Goal: Information Seeking & Learning: Learn about a topic

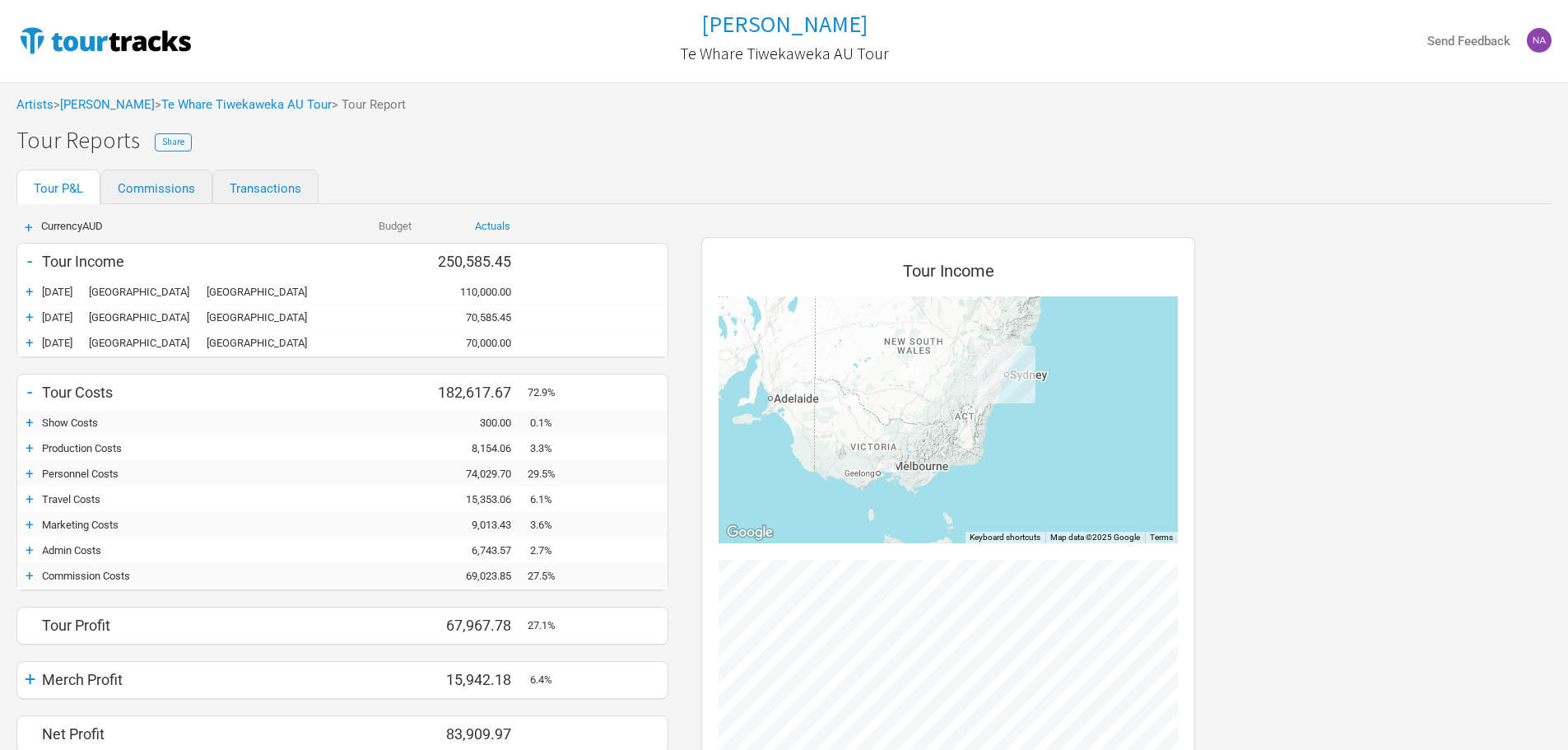
click at [31, 499] on div "+" at bounding box center [29, 499] width 25 height 16
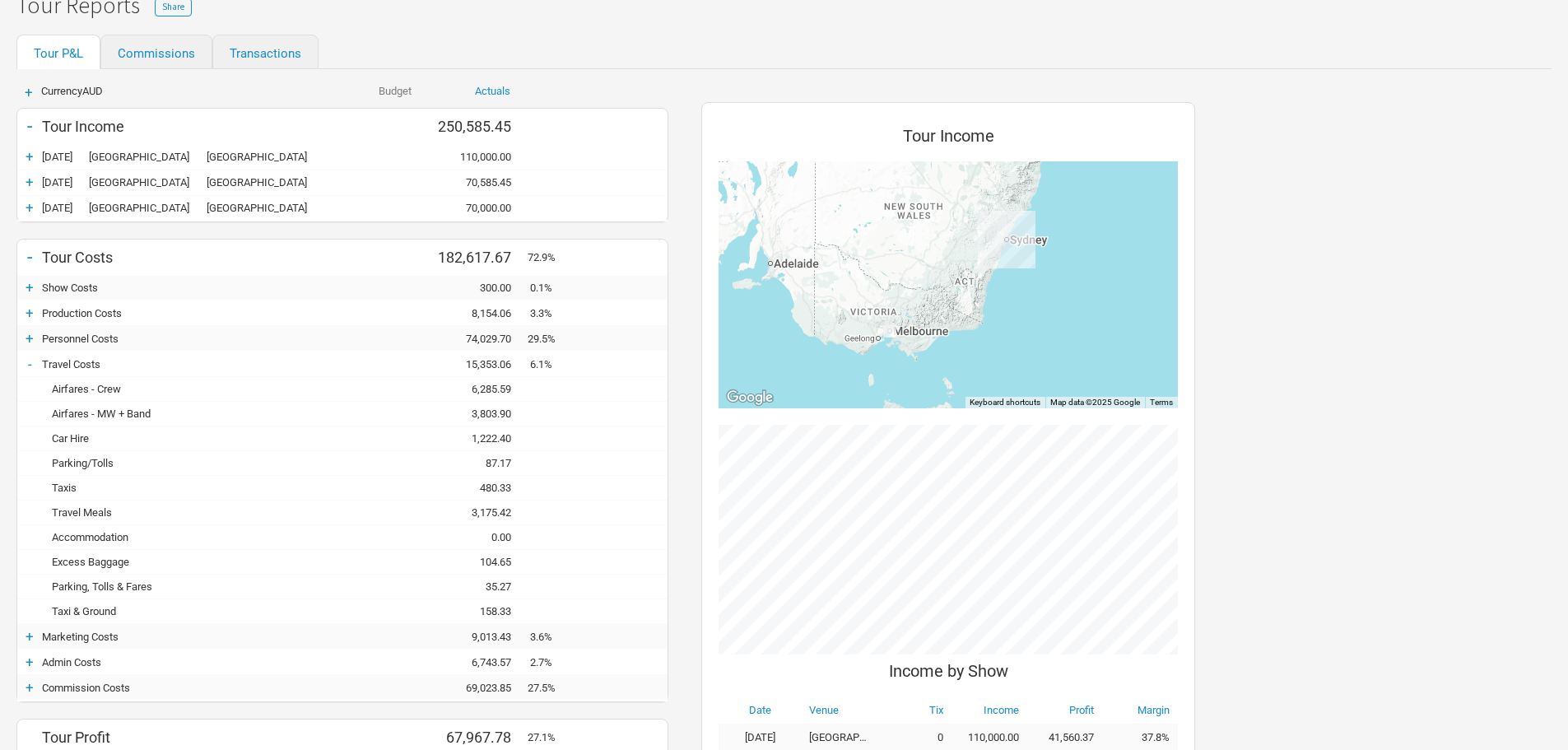
scroll to position [246, 0]
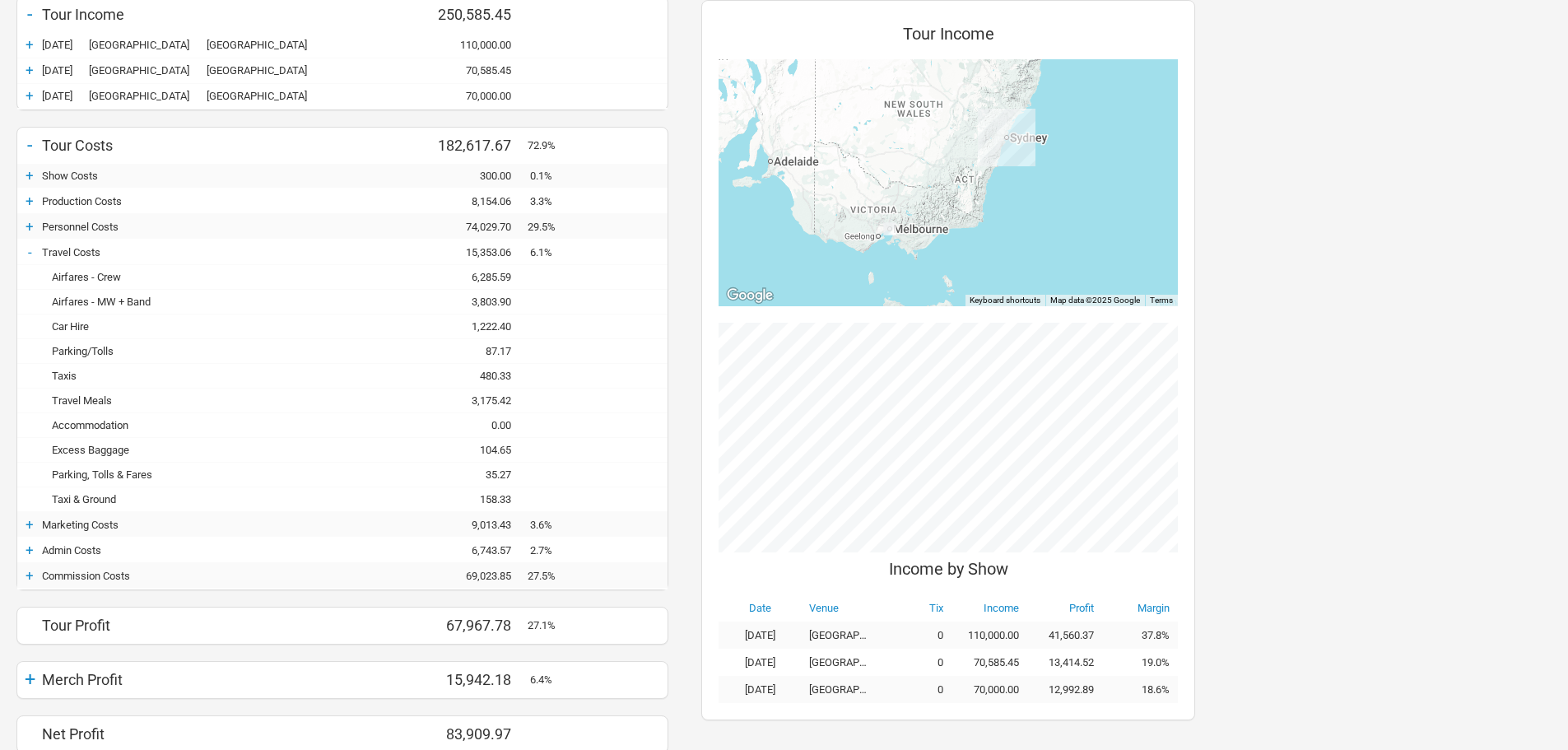
click at [480, 278] on div "6,285.59" at bounding box center [478, 276] width 99 height 12
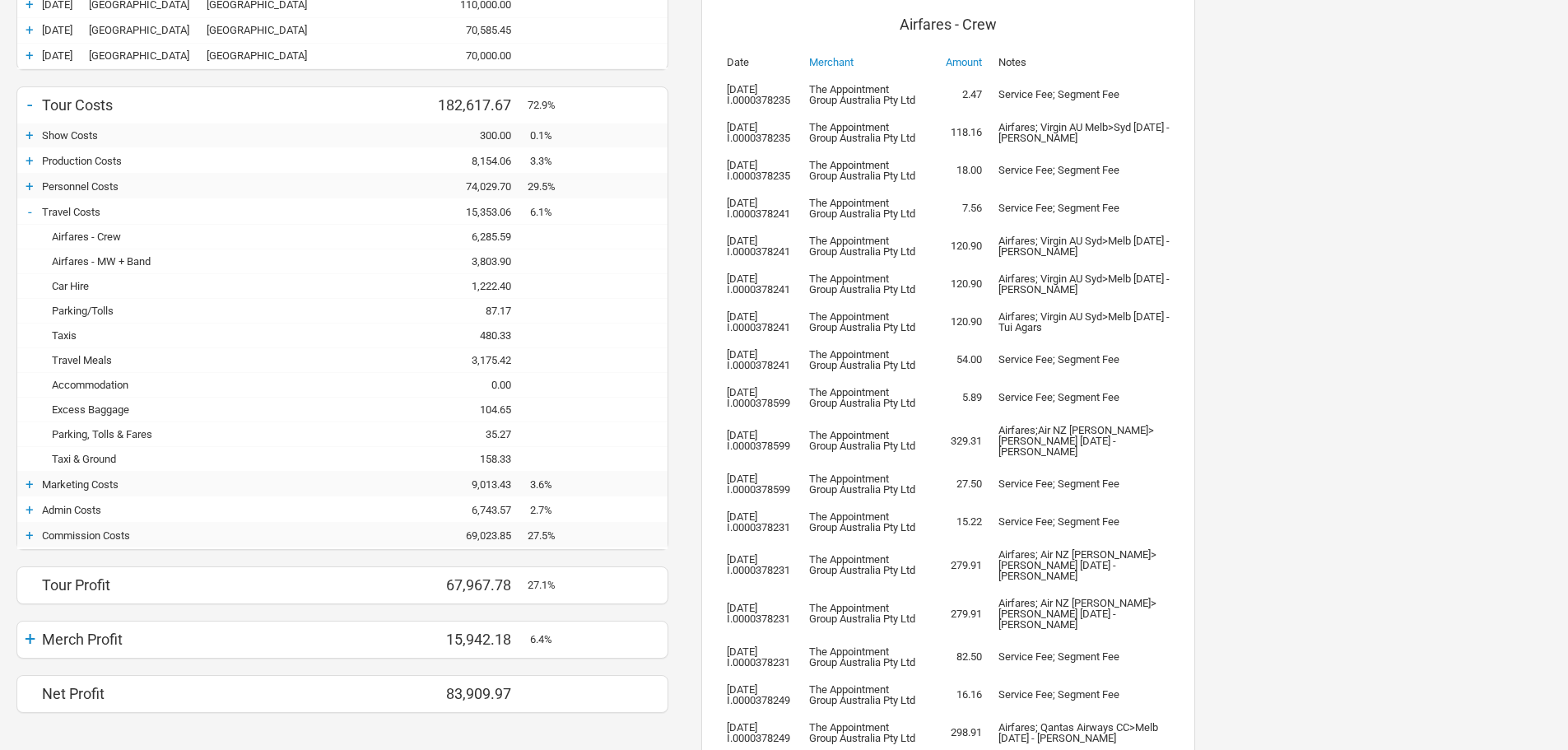
scroll to position [345, 0]
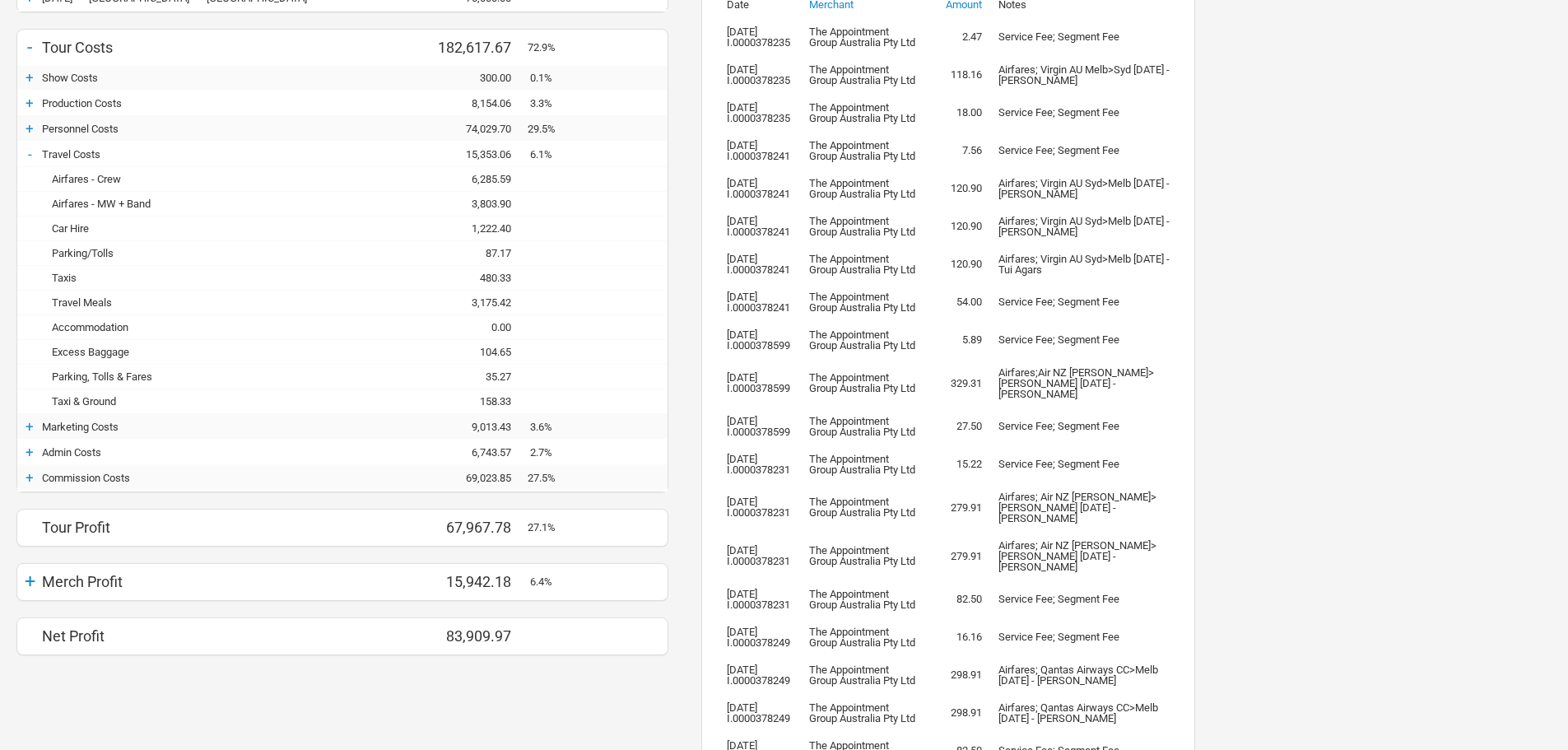
click at [29, 428] on div "+" at bounding box center [29, 426] width 25 height 16
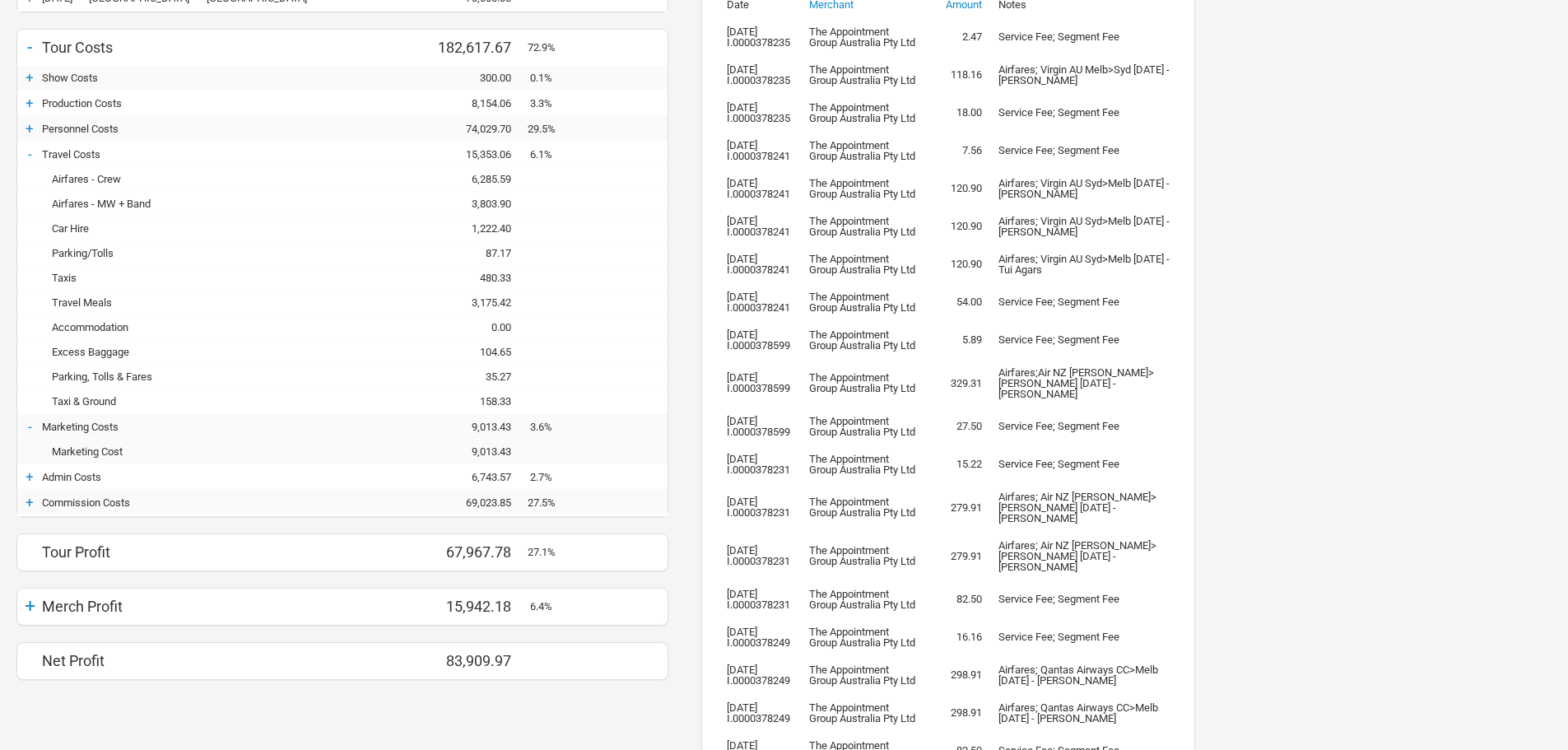
click at [33, 506] on div "+" at bounding box center [29, 502] width 25 height 16
click at [31, 475] on div "+" at bounding box center [29, 476] width 25 height 16
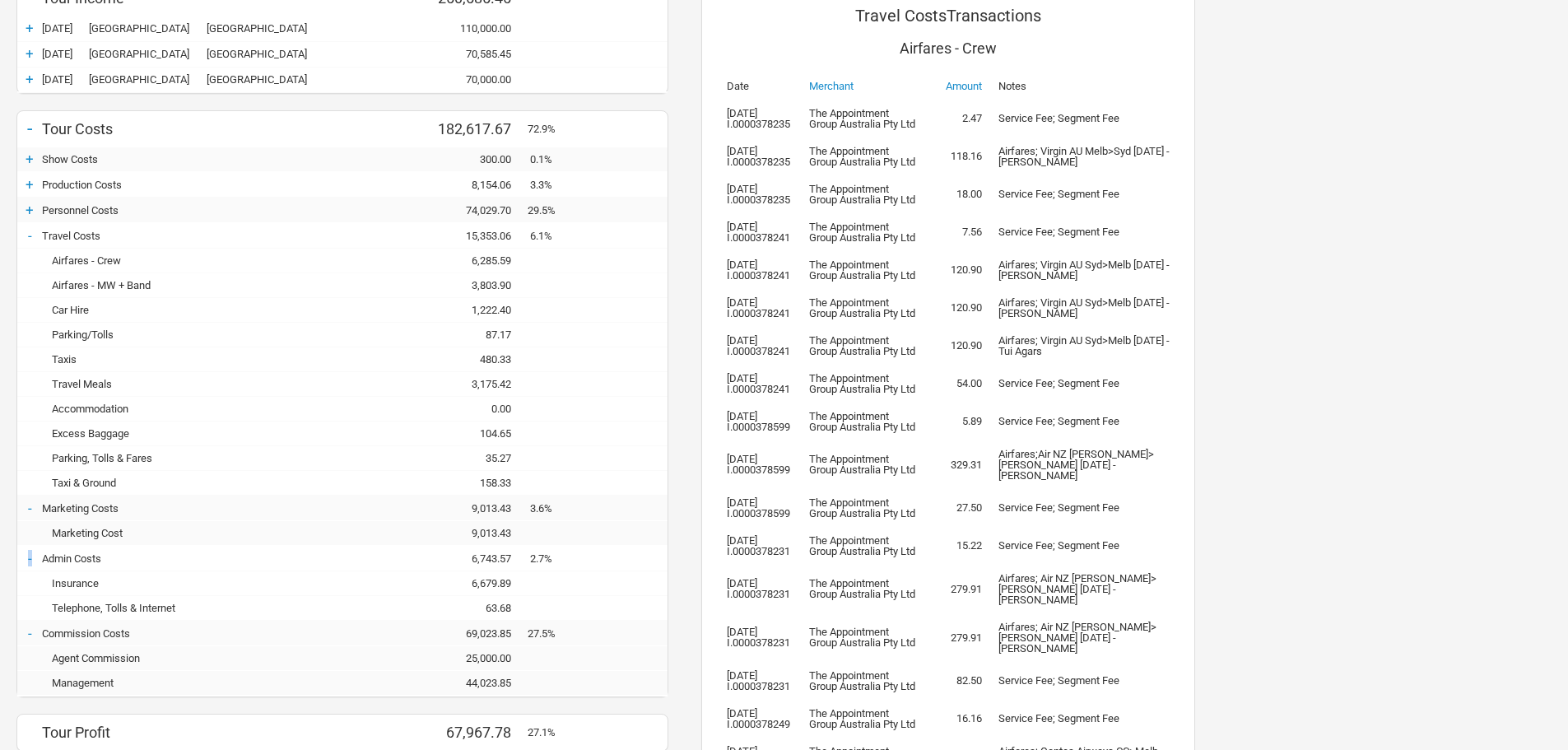
scroll to position [262, 0]
click at [28, 188] on div "+" at bounding box center [29, 185] width 25 height 16
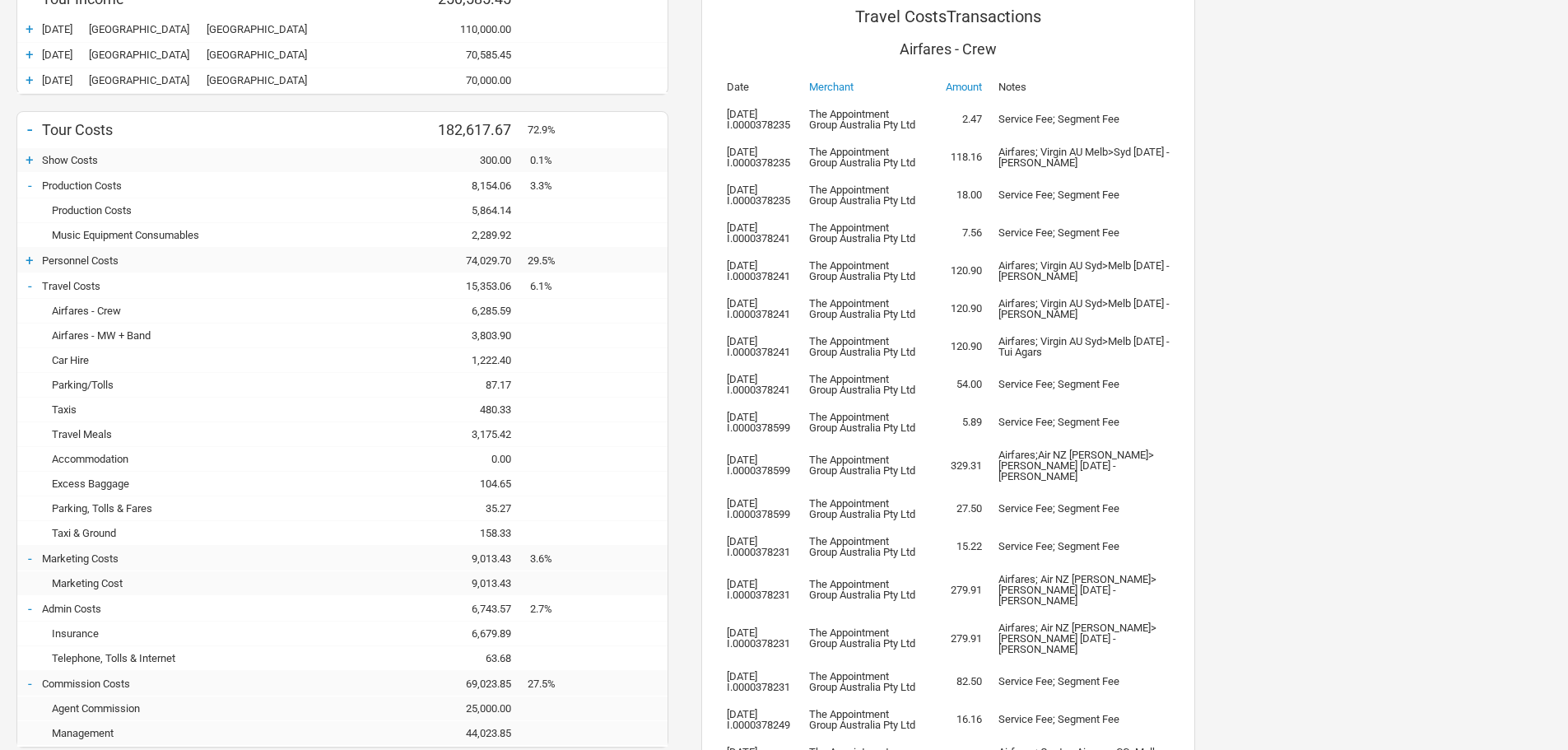
click at [486, 205] on div "5,864.14" at bounding box center [478, 210] width 99 height 12
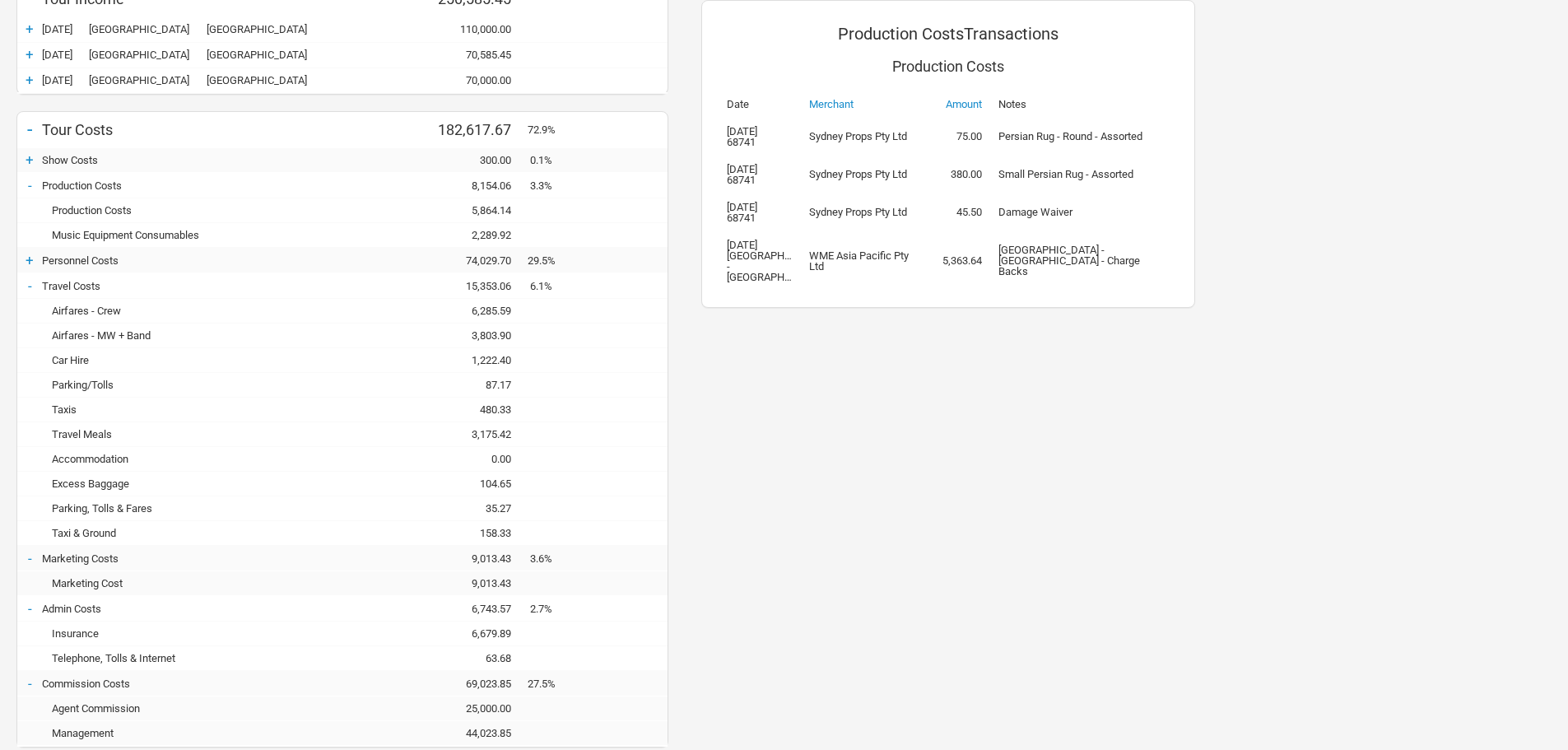
click at [486, 205] on div "5,864.14" at bounding box center [478, 210] width 99 height 12
click at [108, 309] on div "Airfares - Crew" at bounding box center [186, 310] width 288 height 12
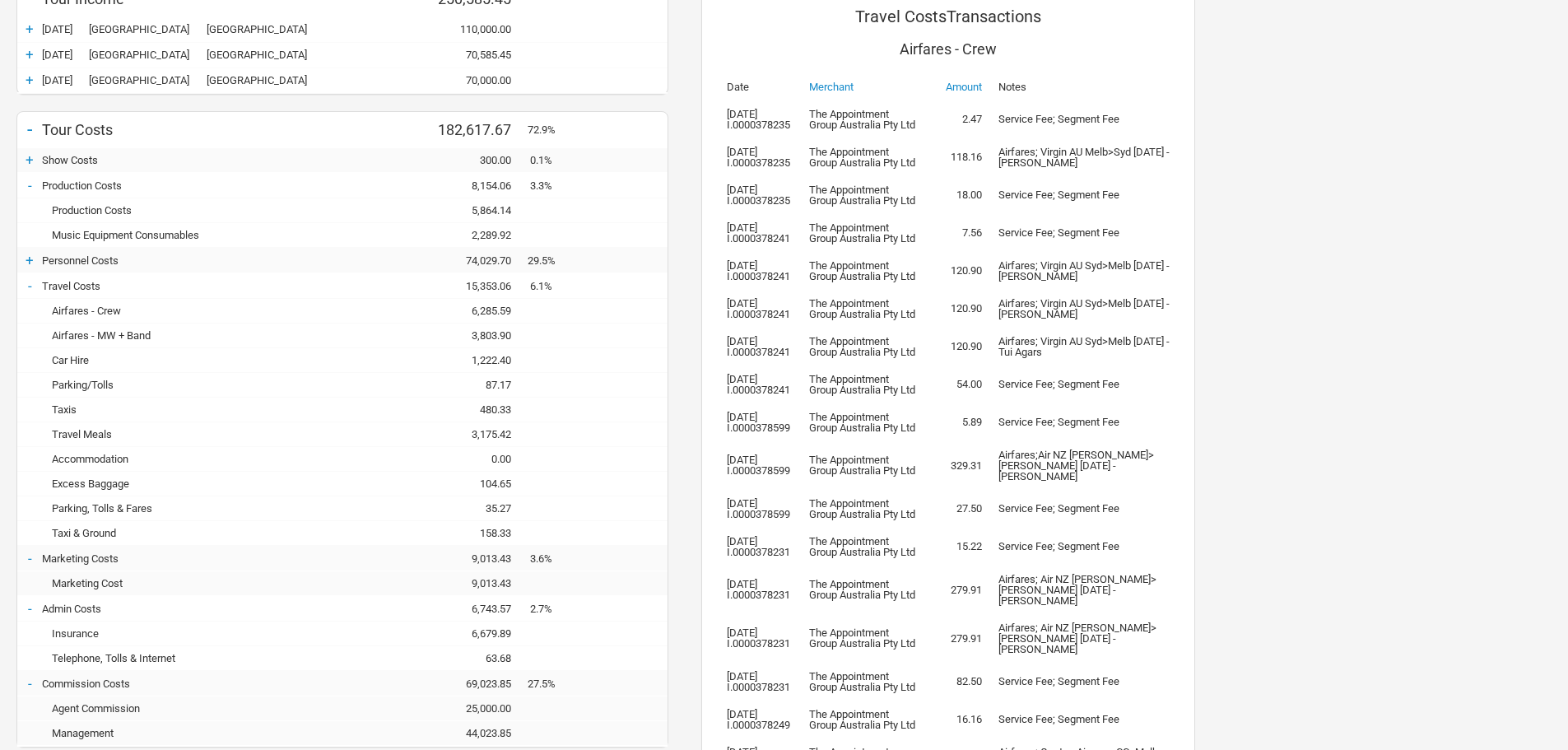
click at [123, 331] on div "Airfares - MW + Band" at bounding box center [186, 335] width 288 height 12
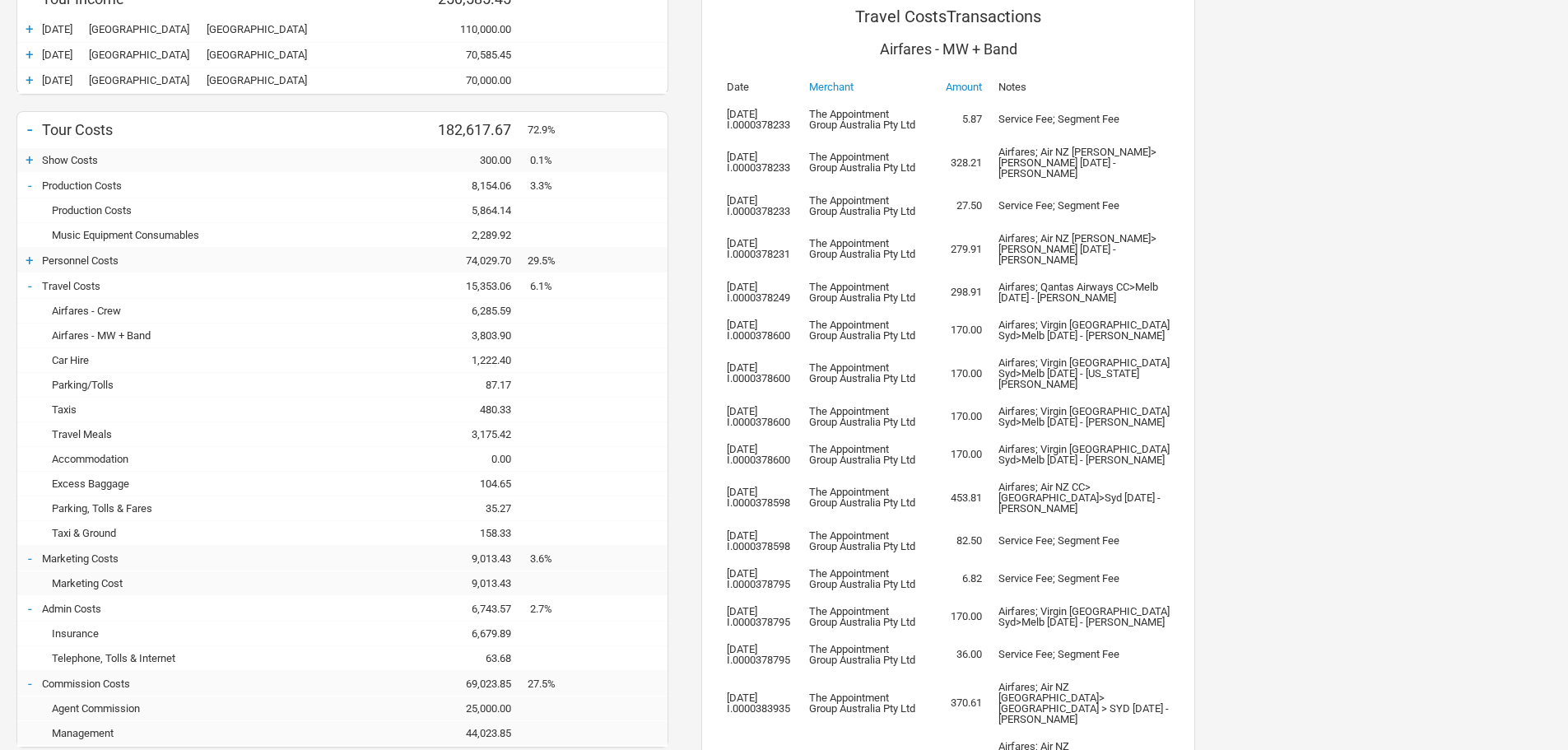
click at [109, 335] on div "Airfares - MW + Band" at bounding box center [186, 335] width 288 height 12
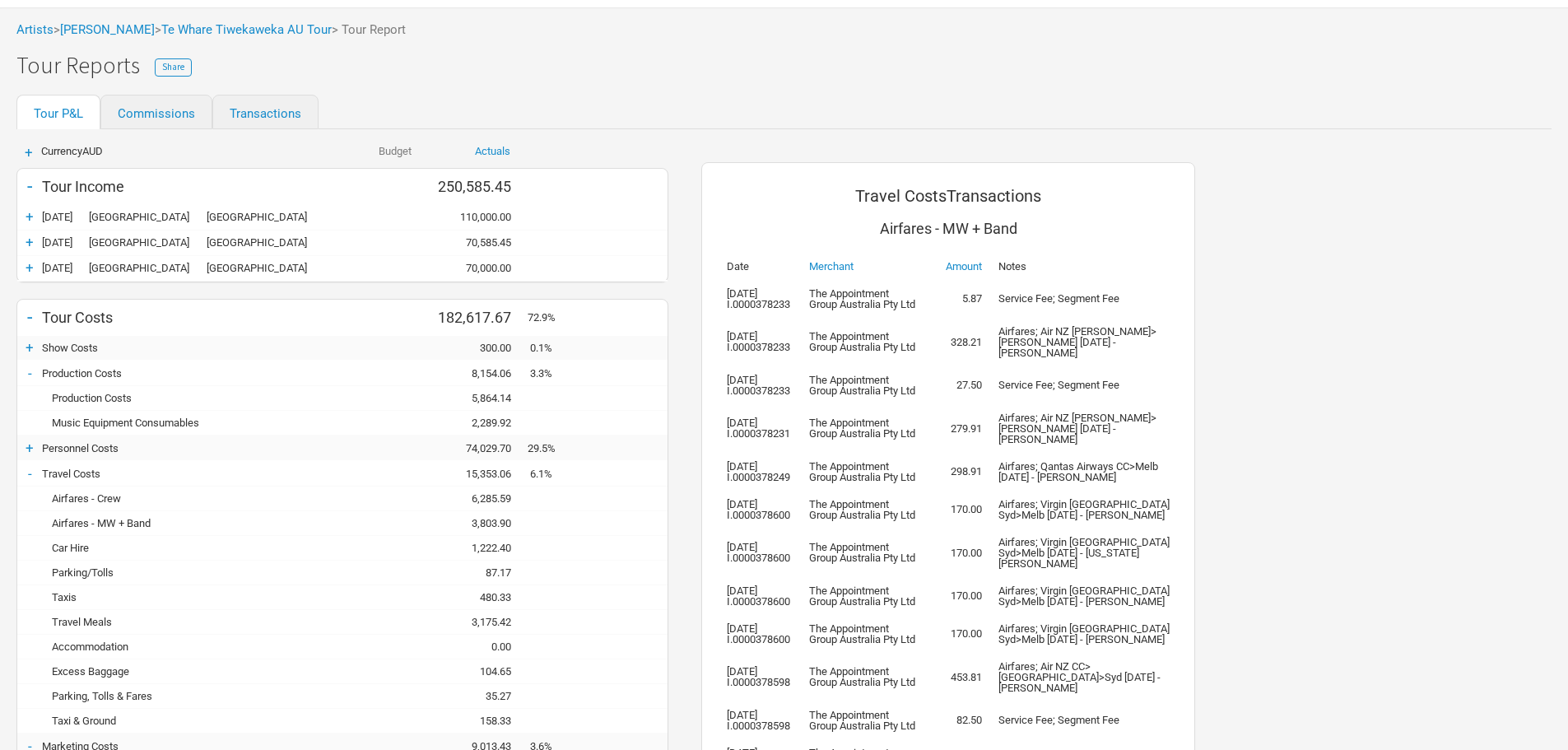
scroll to position [165, 0]
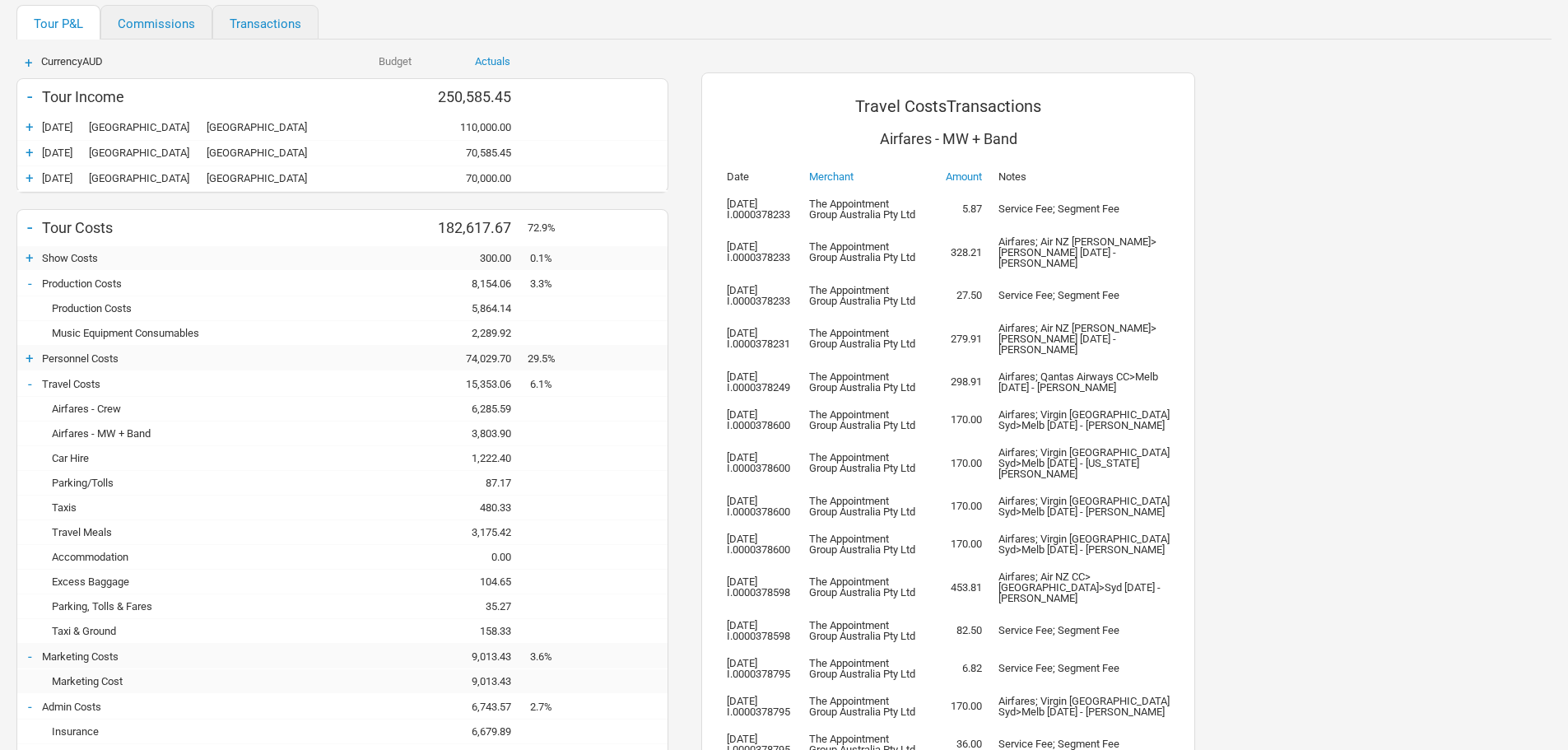
click at [115, 407] on div "Airfares - Crew" at bounding box center [186, 408] width 288 height 12
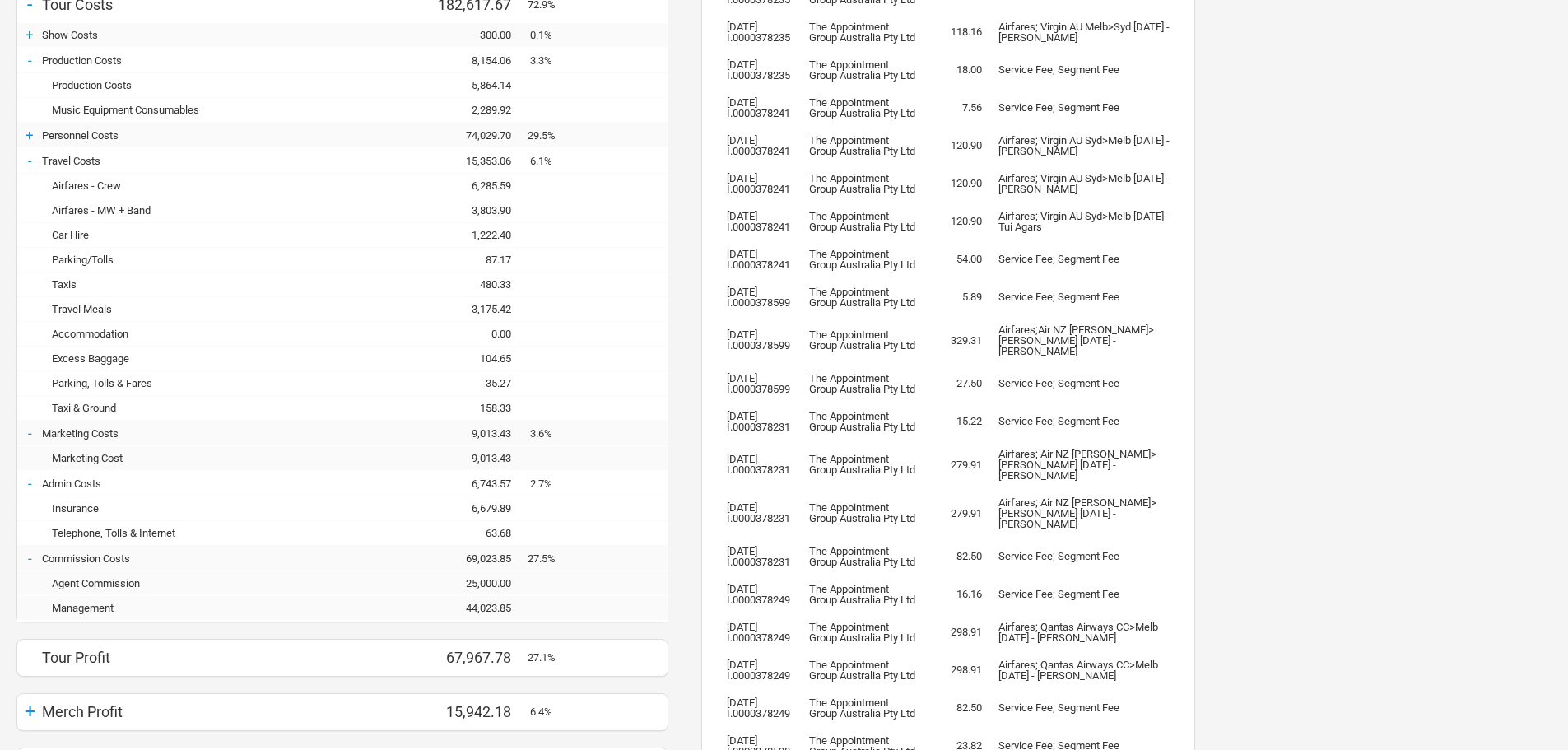
scroll to position [411, 0]
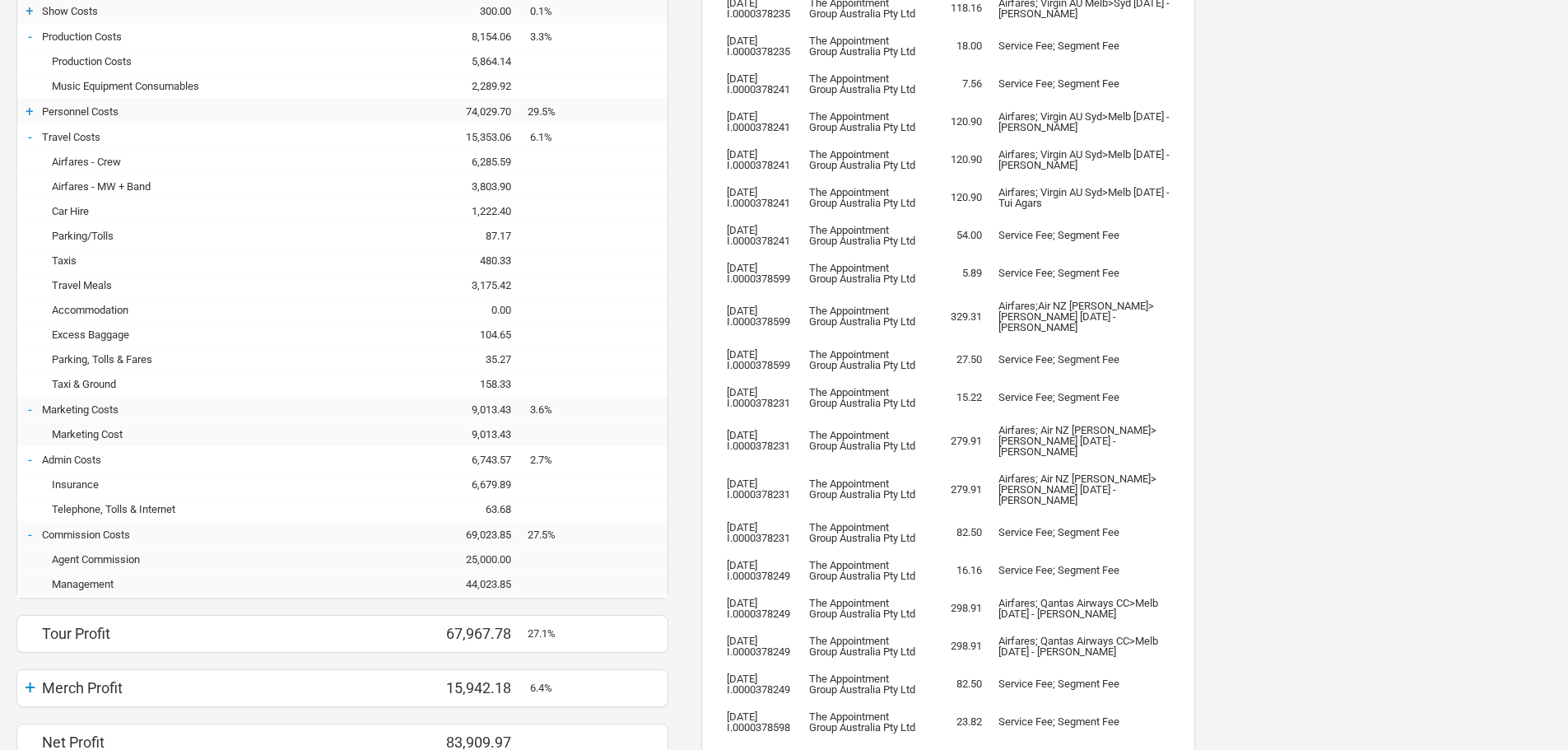
click at [116, 186] on div "Airfares - MW + Band" at bounding box center [186, 187] width 288 height 12
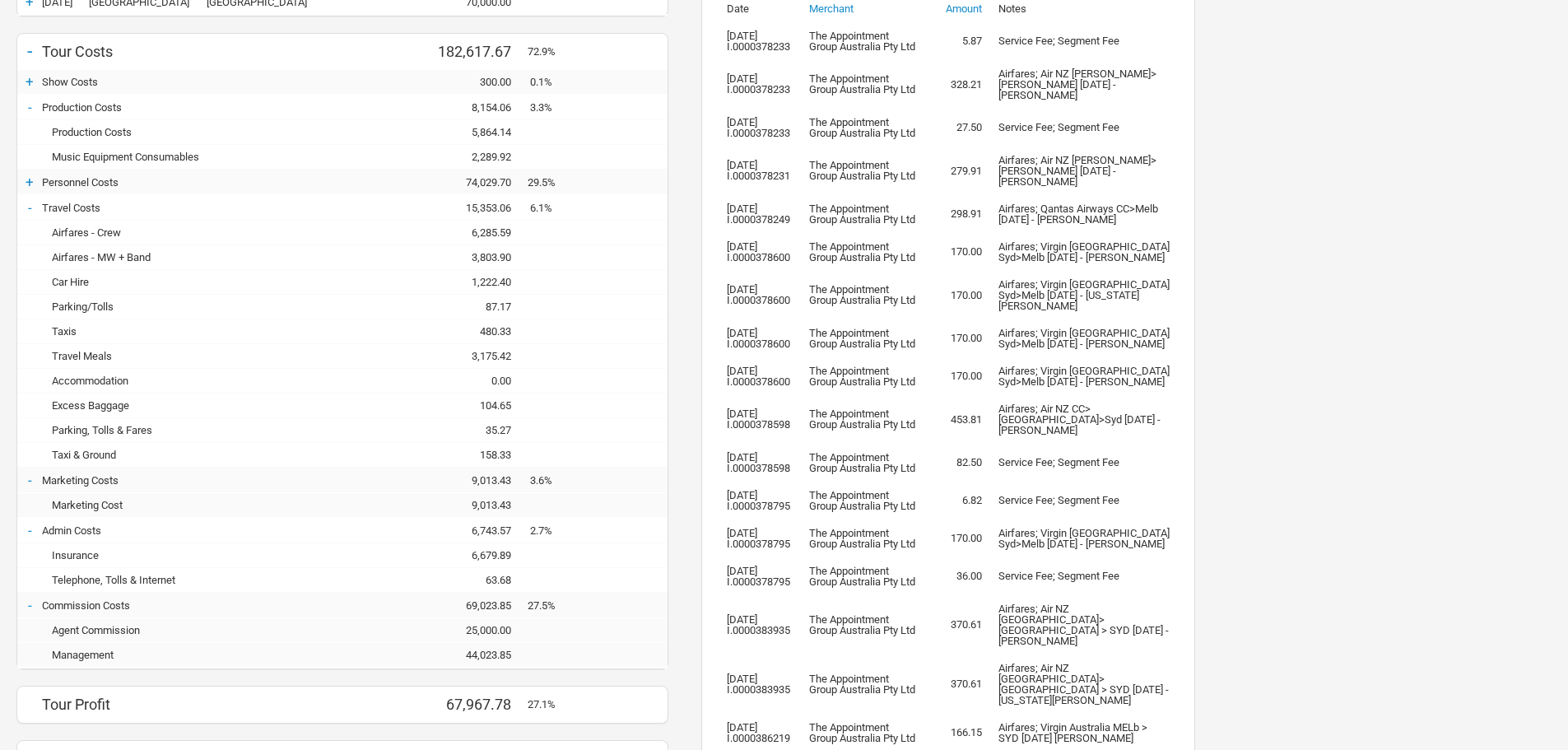
scroll to position [312, 0]
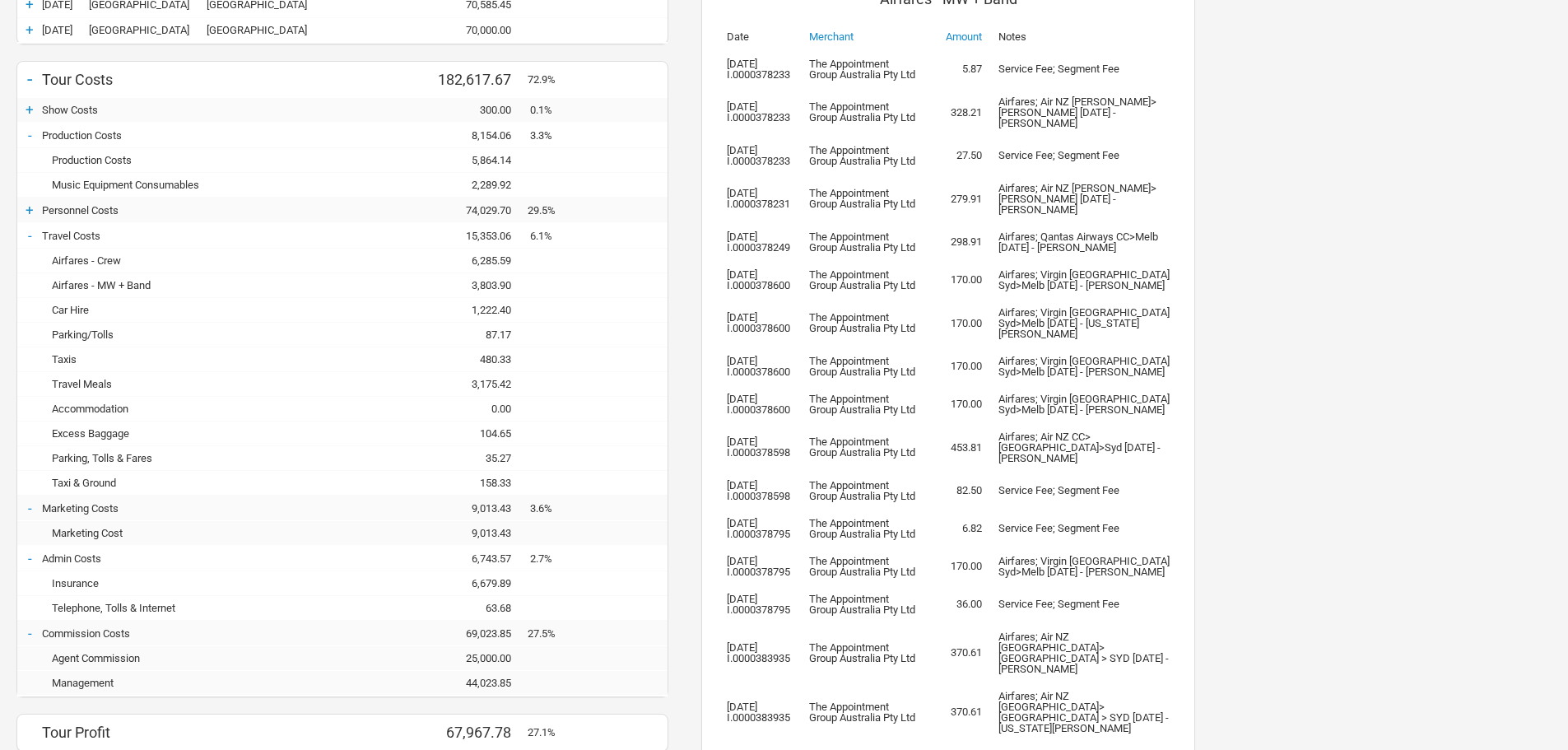
click at [97, 259] on div "Airfares - Crew" at bounding box center [186, 260] width 288 height 12
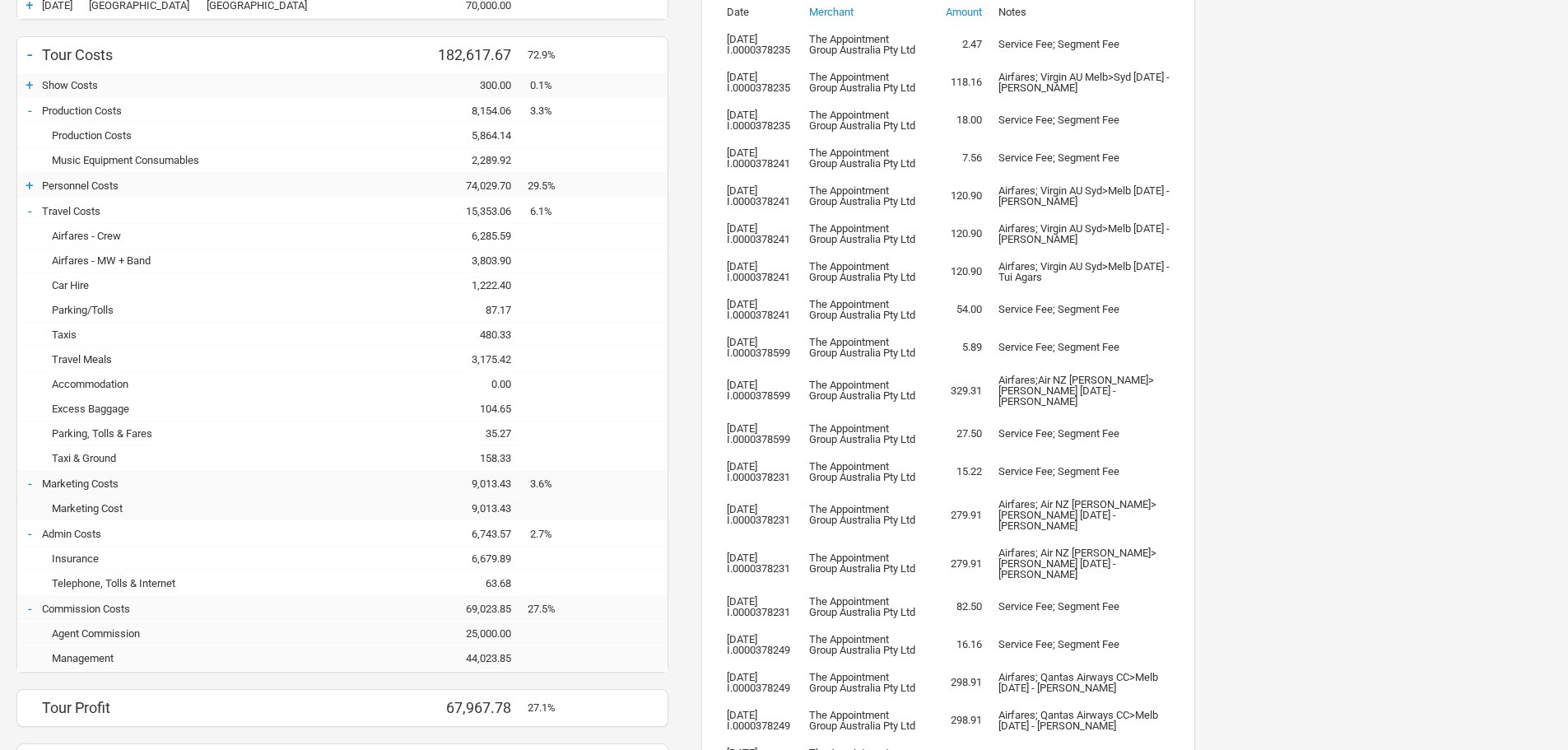
scroll to position [181, 0]
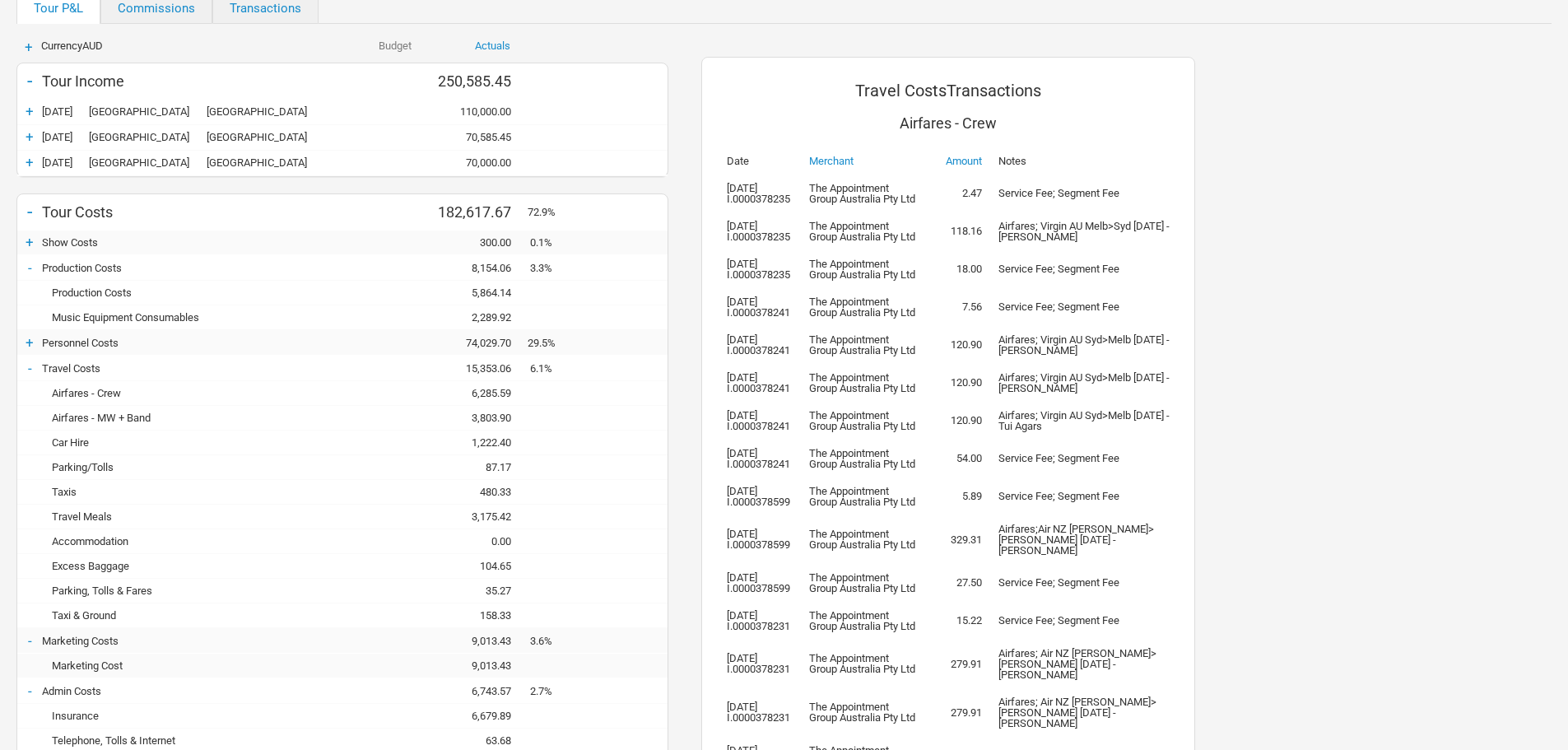
click at [105, 413] on div "Airfares - MW + Band" at bounding box center [186, 417] width 288 height 12
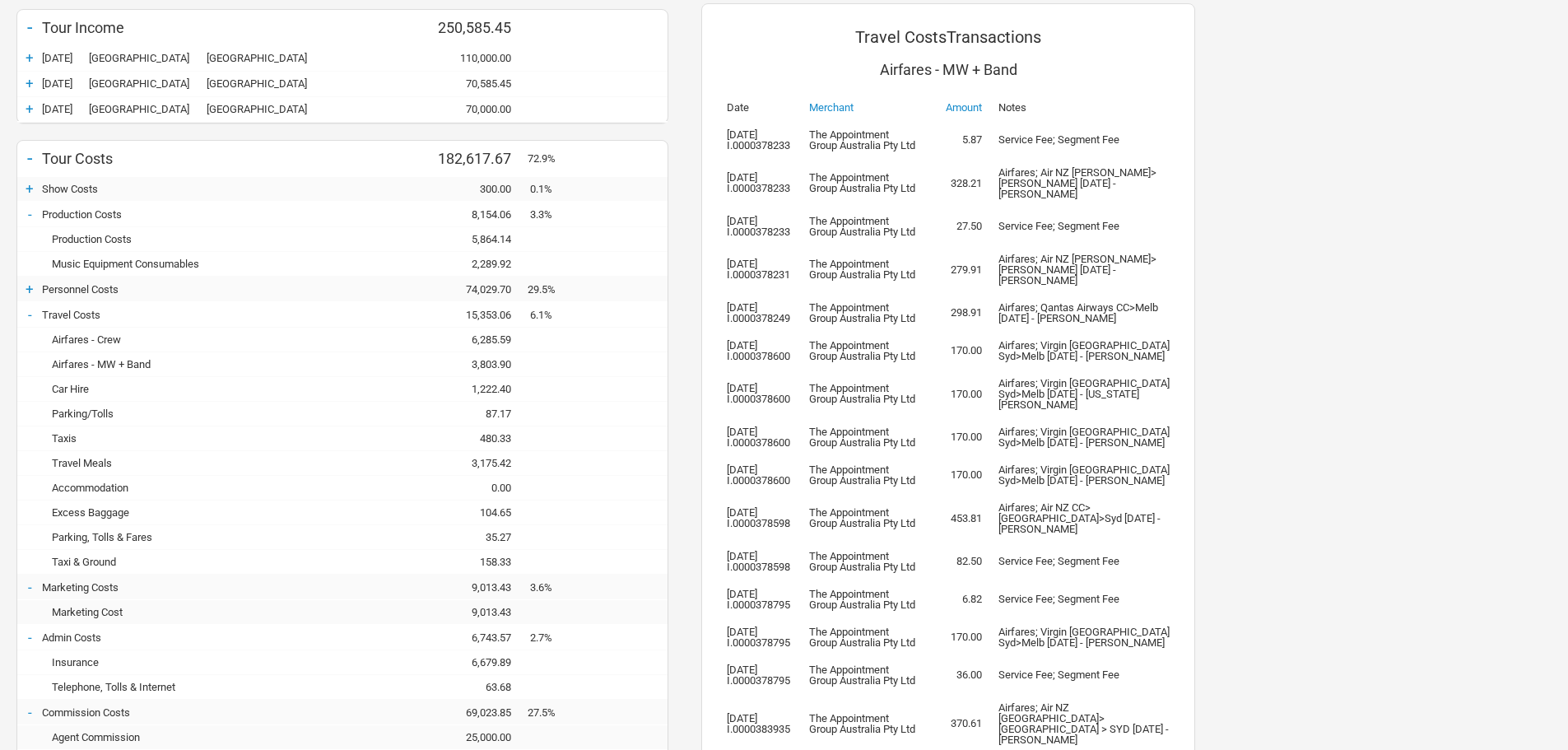
scroll to position [262, 0]
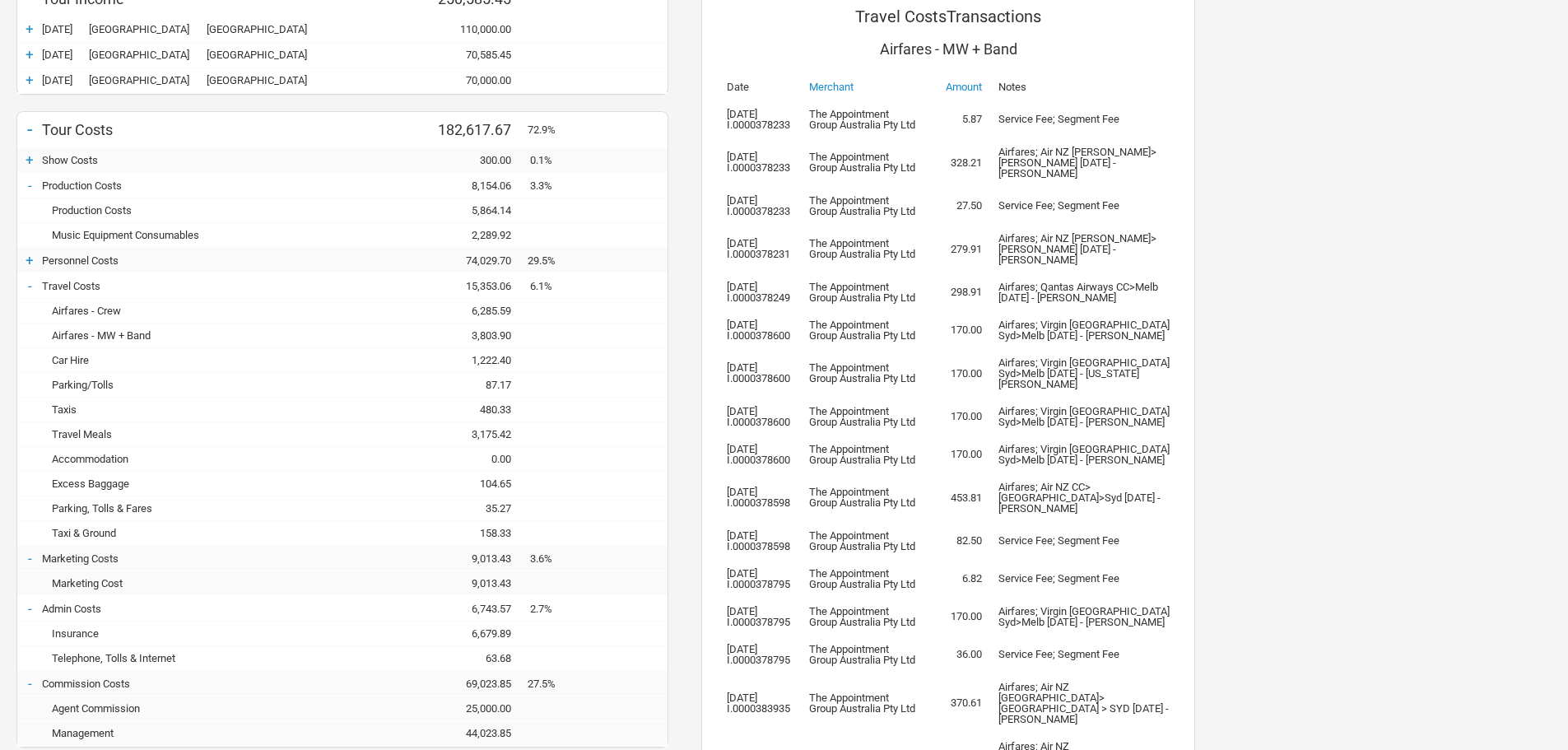
click at [96, 310] on div "Airfares - Crew" at bounding box center [186, 310] width 288 height 12
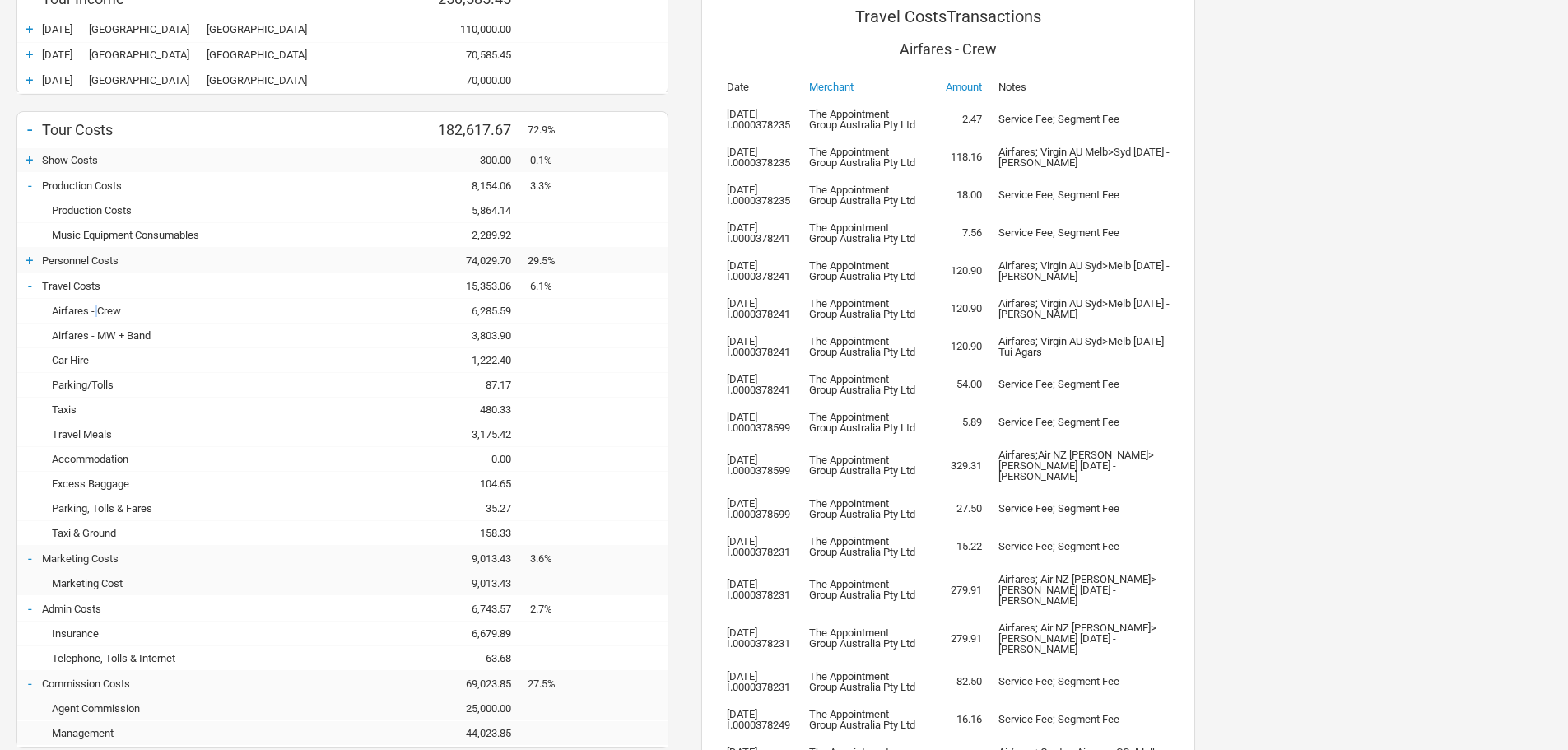
click at [96, 310] on div "Airfares - Crew" at bounding box center [186, 310] width 288 height 12
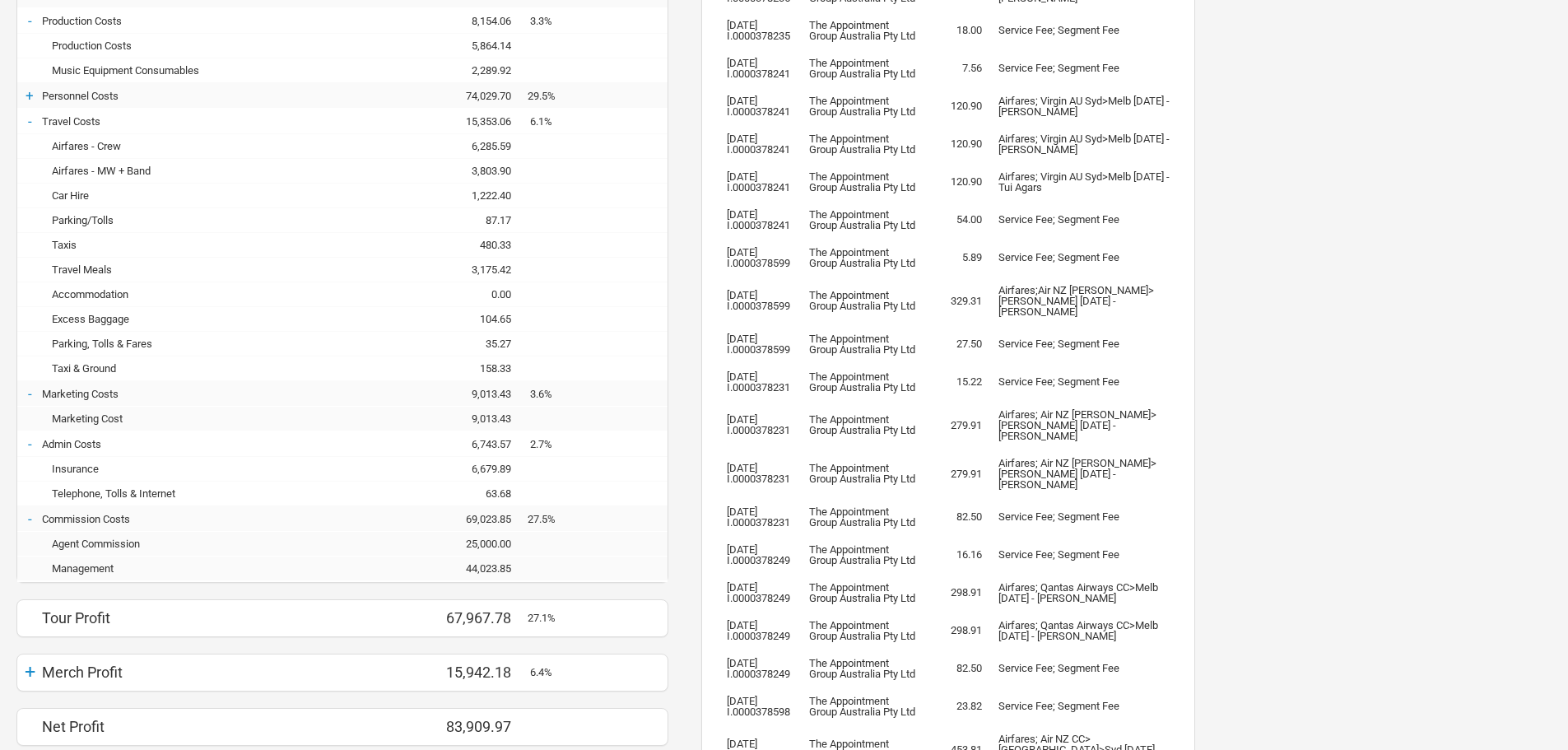
scroll to position [345, 0]
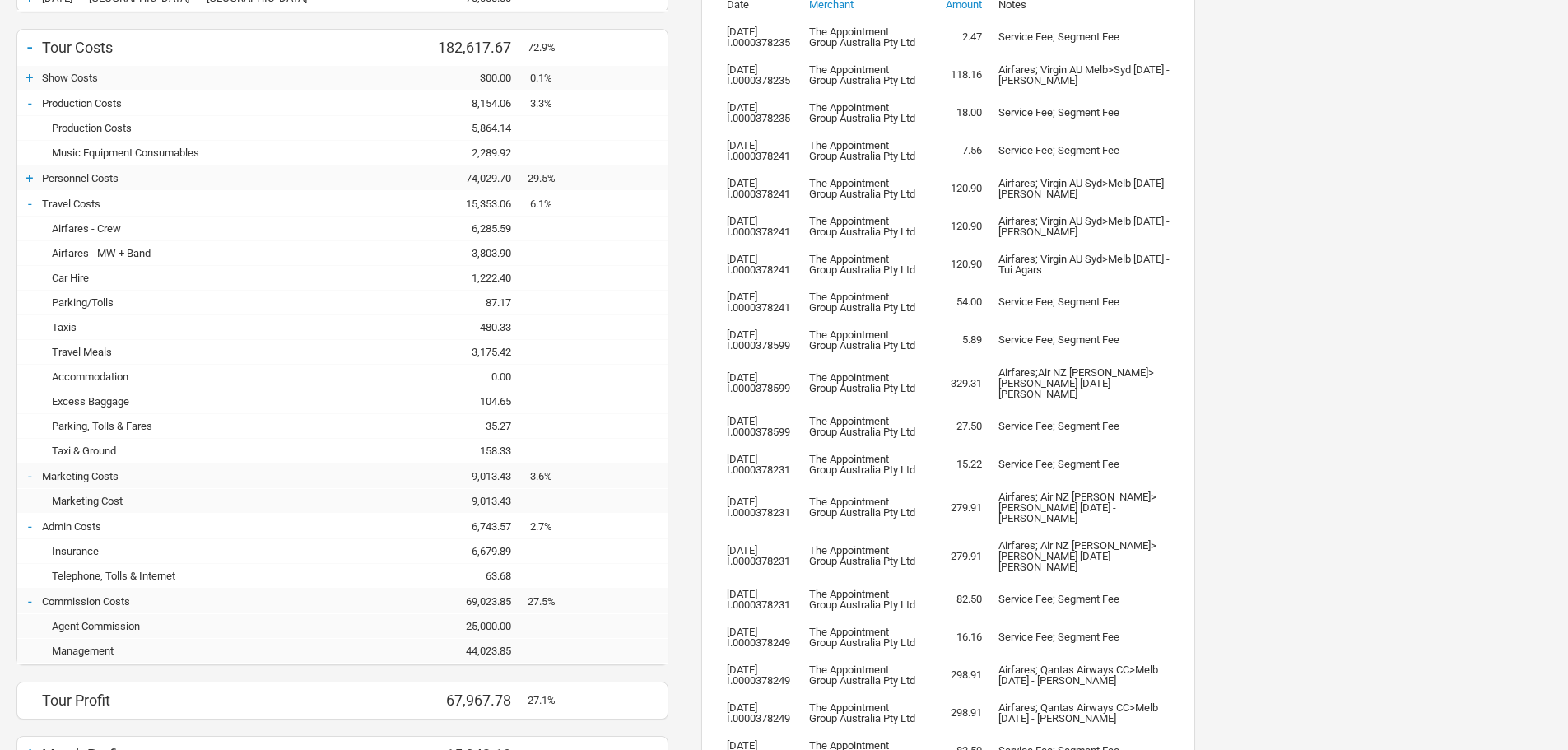
click at [141, 228] on div "Airfares - Crew" at bounding box center [186, 228] width 288 height 12
click at [129, 256] on div "Airfares - MW + Band" at bounding box center [186, 252] width 288 height 12
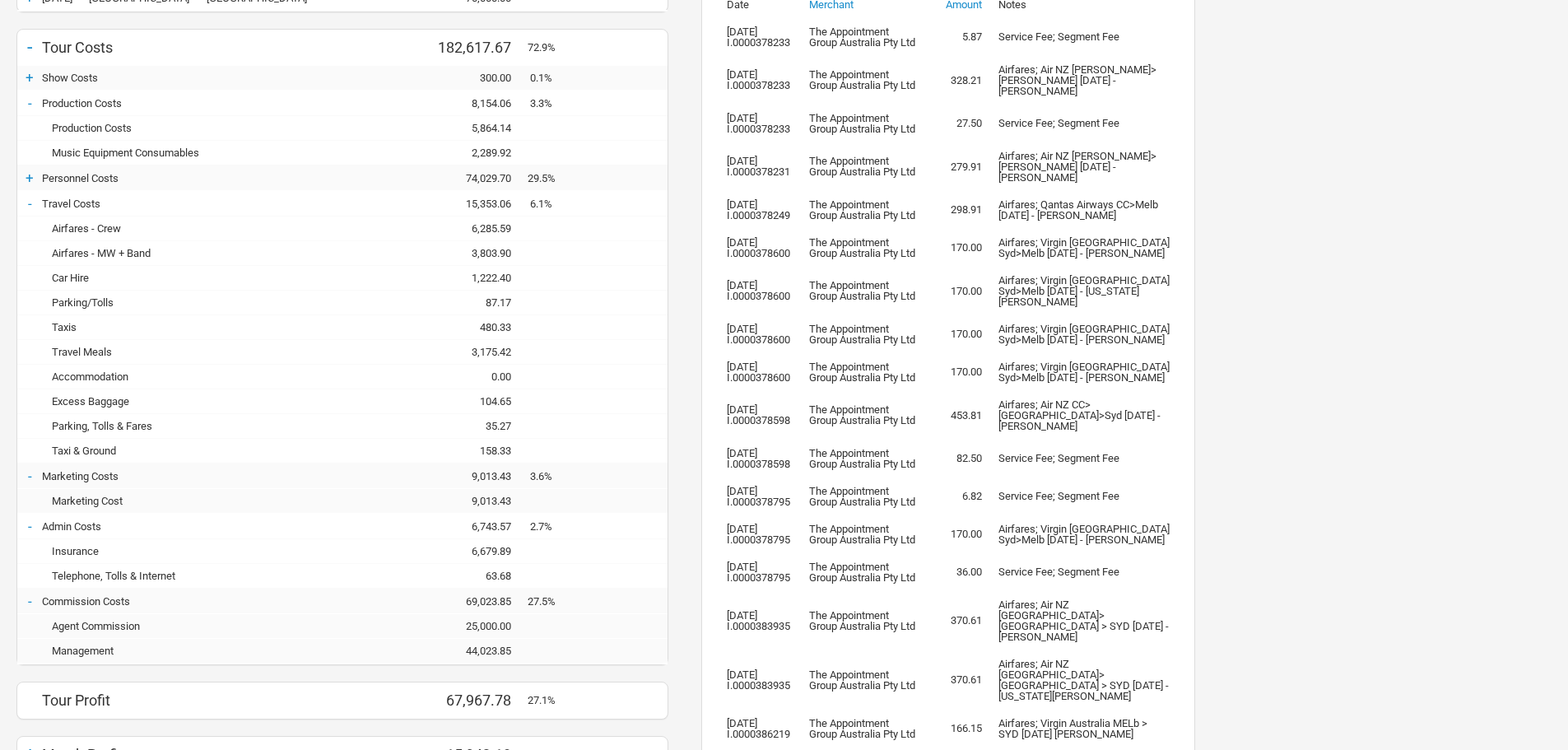
click at [129, 256] on div "Airfares - MW + Band" at bounding box center [186, 252] width 288 height 12
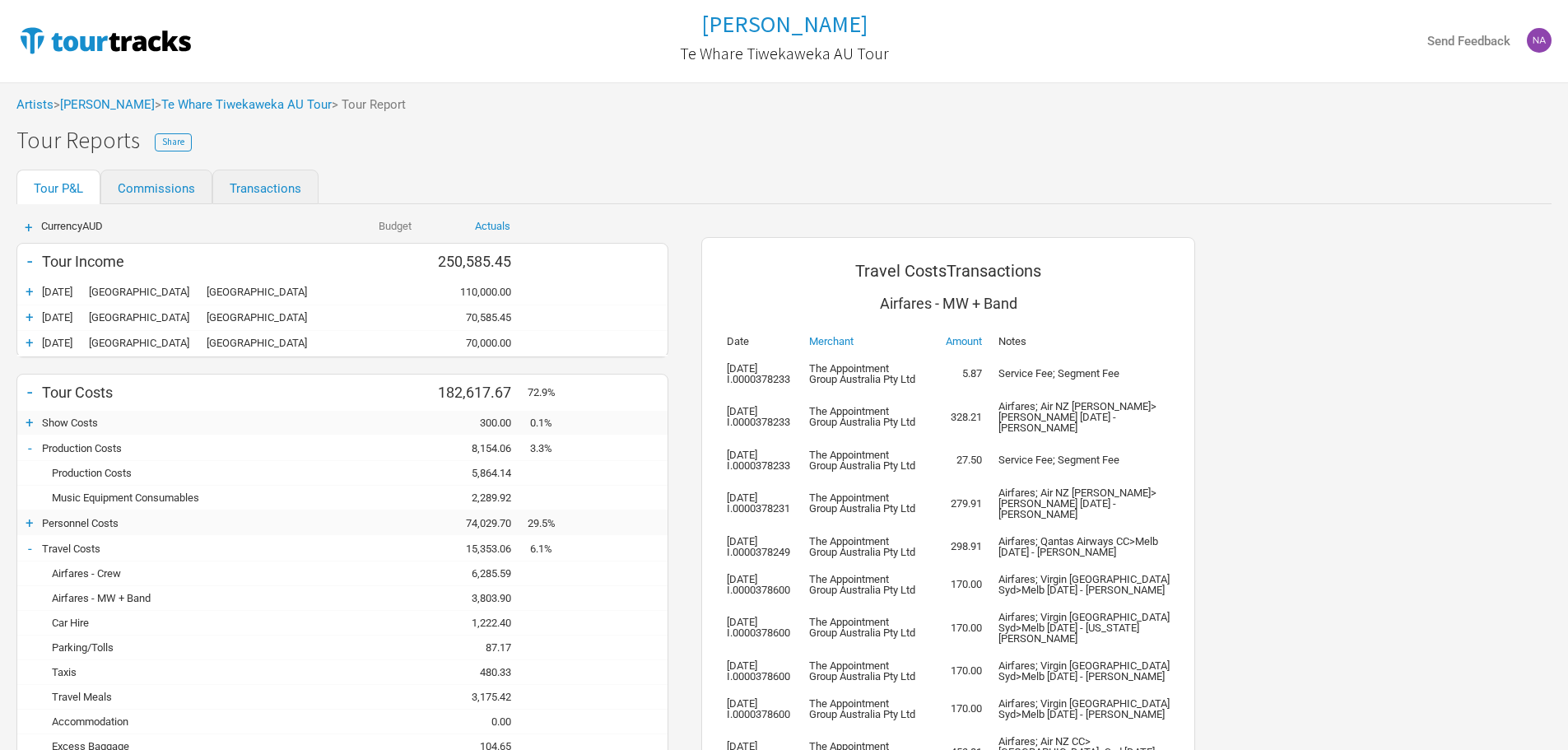
click at [111, 117] on div "Artists > [PERSON_NAME] > [PERSON_NAME] AU Tour > Tour Report" at bounding box center [784, 104] width 1568 height 45
click at [94, 104] on link "[PERSON_NAME]" at bounding box center [107, 104] width 95 height 15
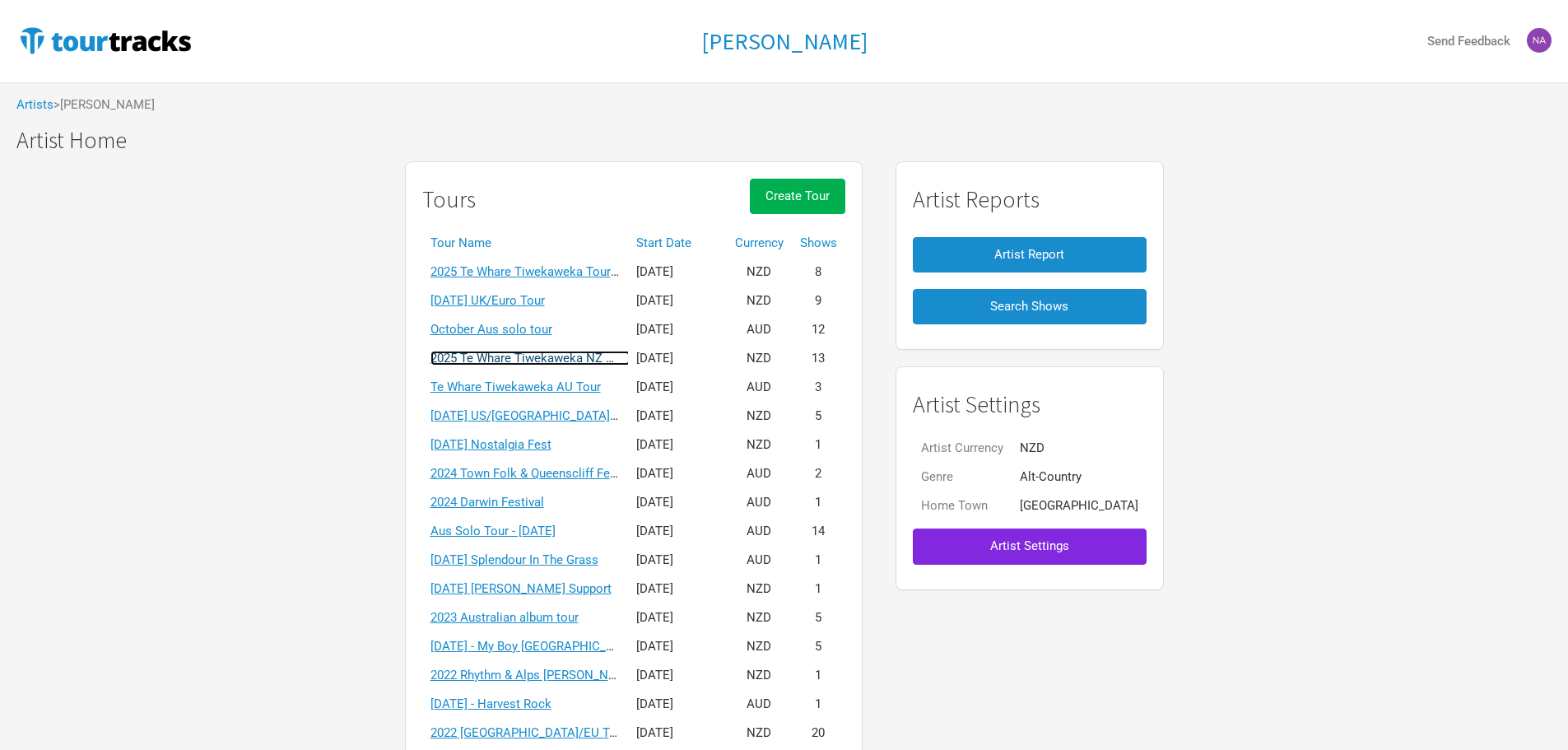
click at [565, 356] on link "2025 Te Whare Tiwekaweka NZ Tour" at bounding box center [530, 357] width 199 height 15
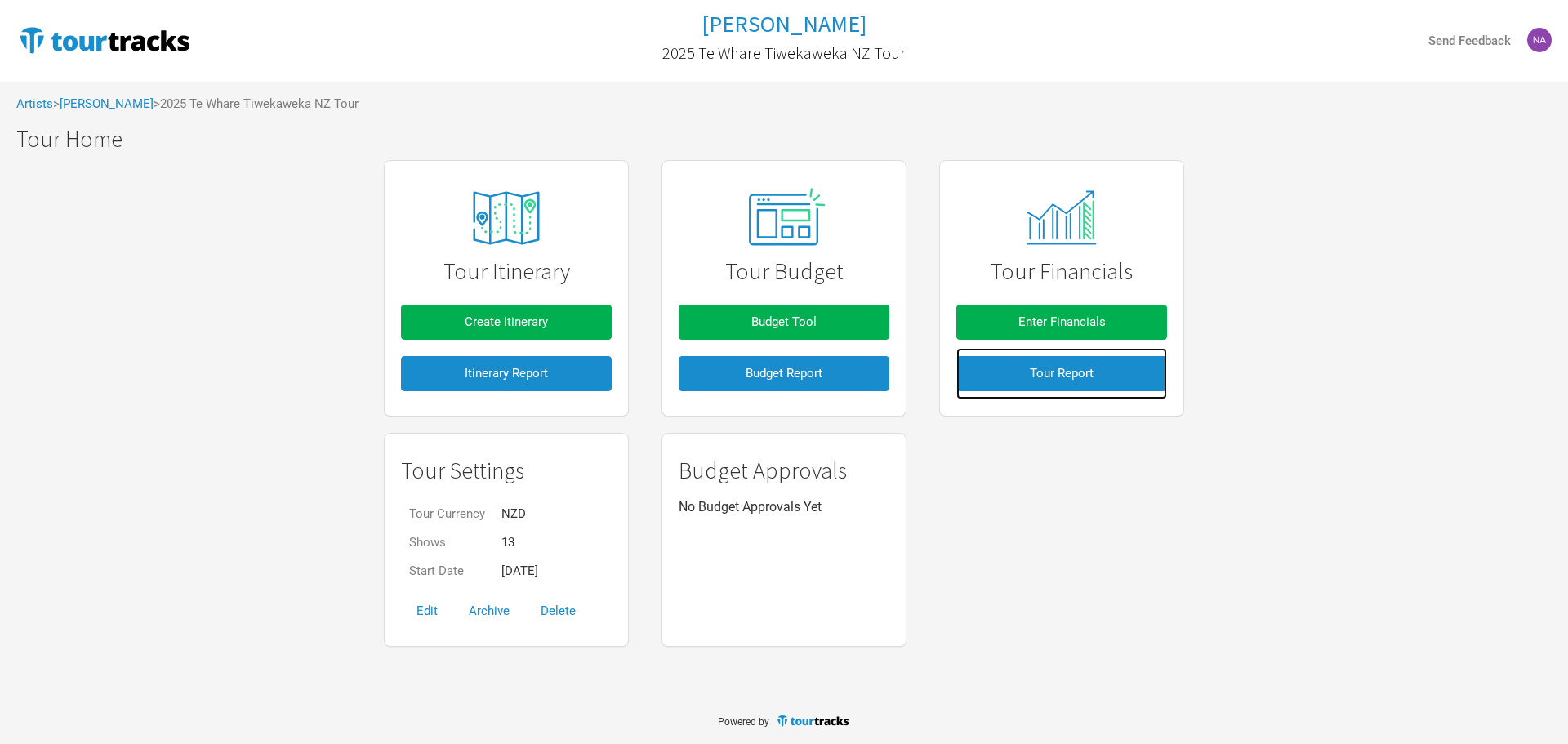
click at [1035, 392] on link "Tour Report" at bounding box center [1061, 373] width 211 height 51
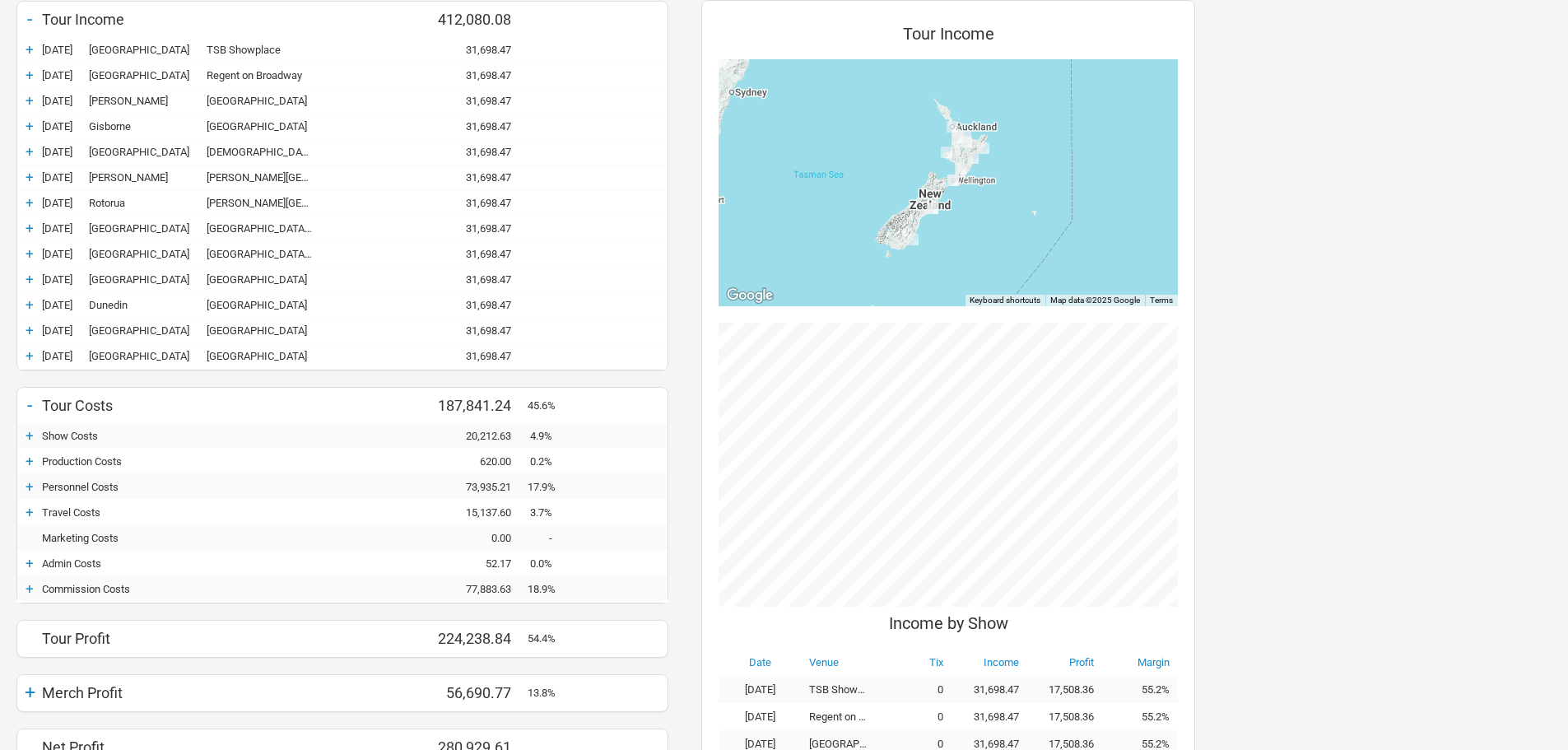
scroll to position [246, 0]
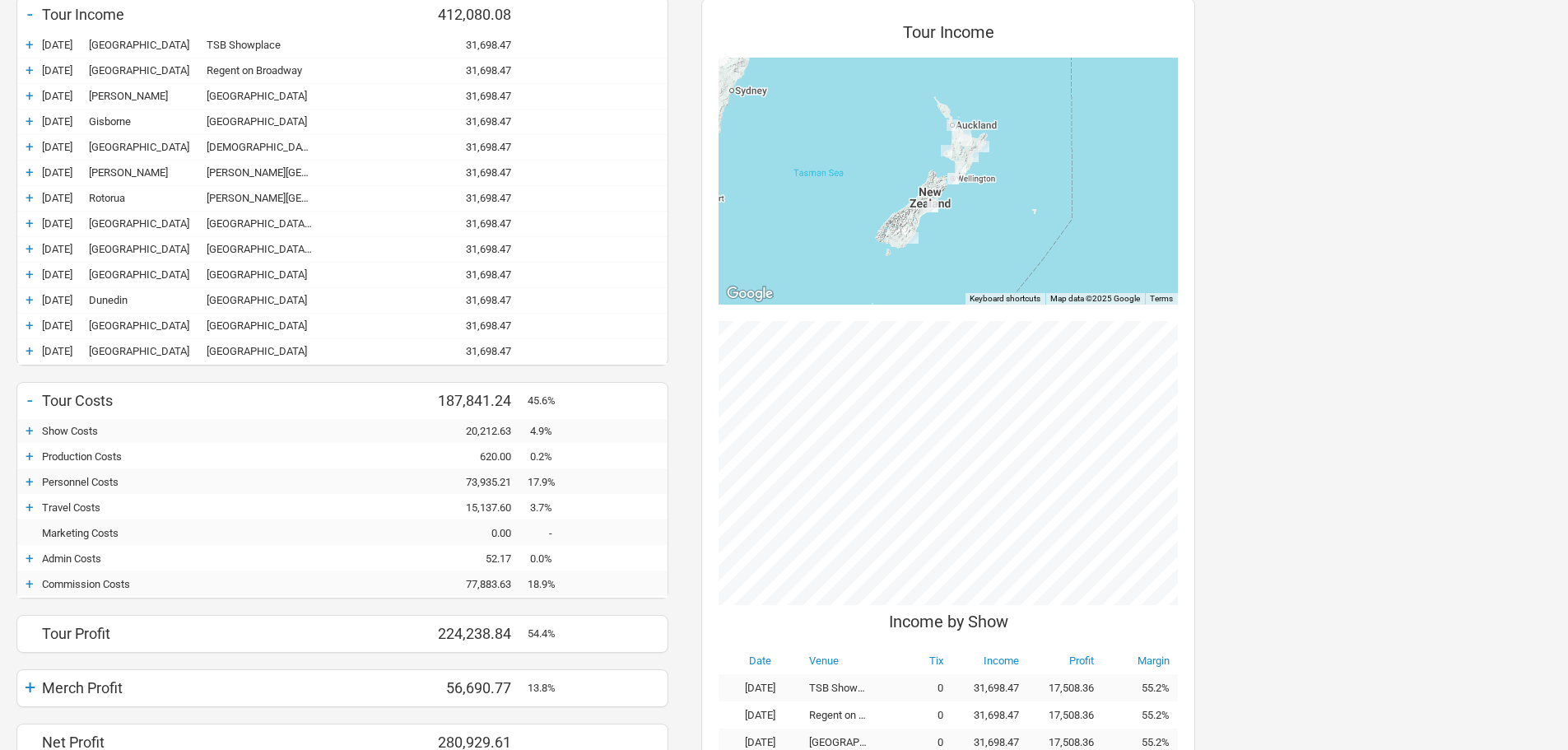
click at [36, 507] on div "+" at bounding box center [29, 507] width 25 height 16
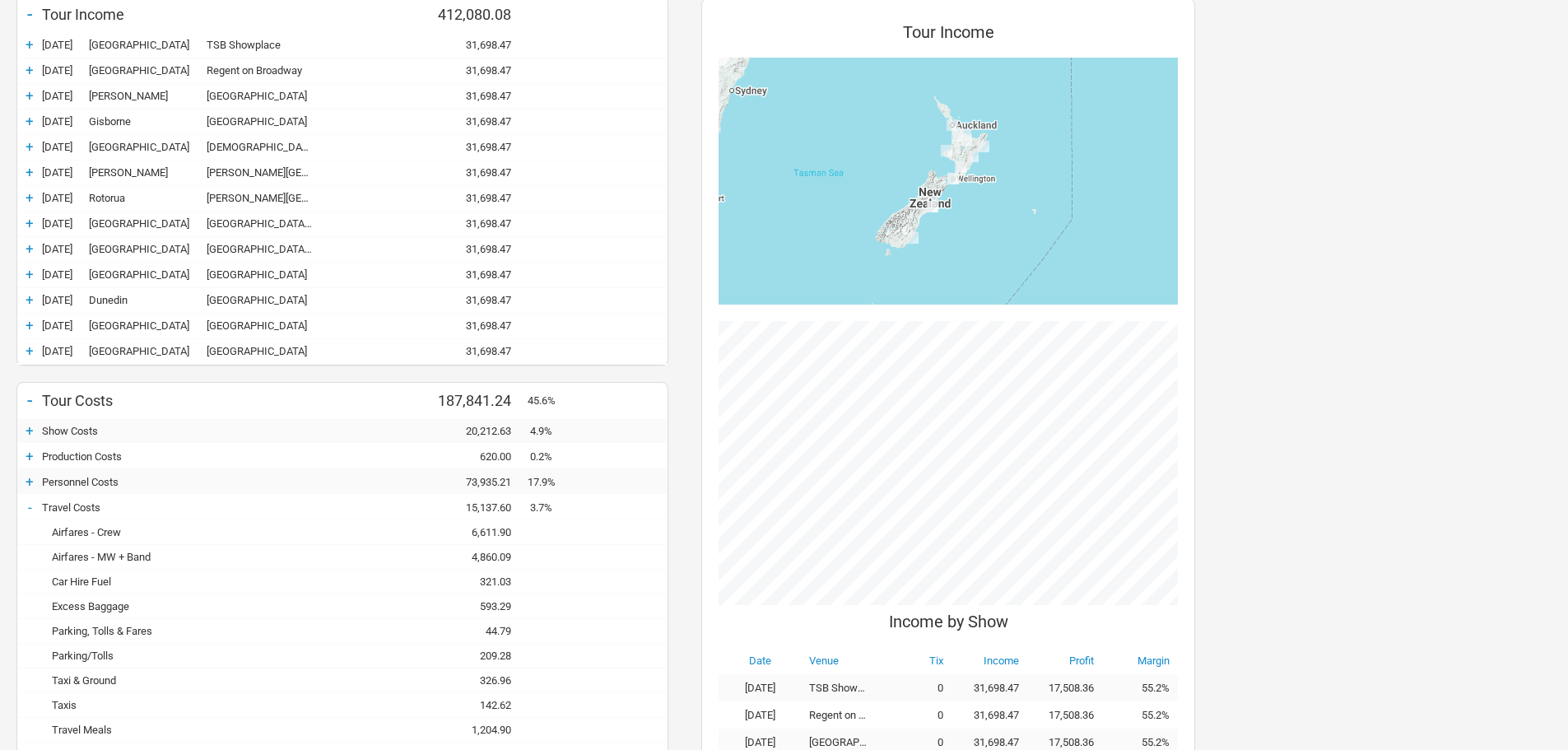
scroll to position [411, 0]
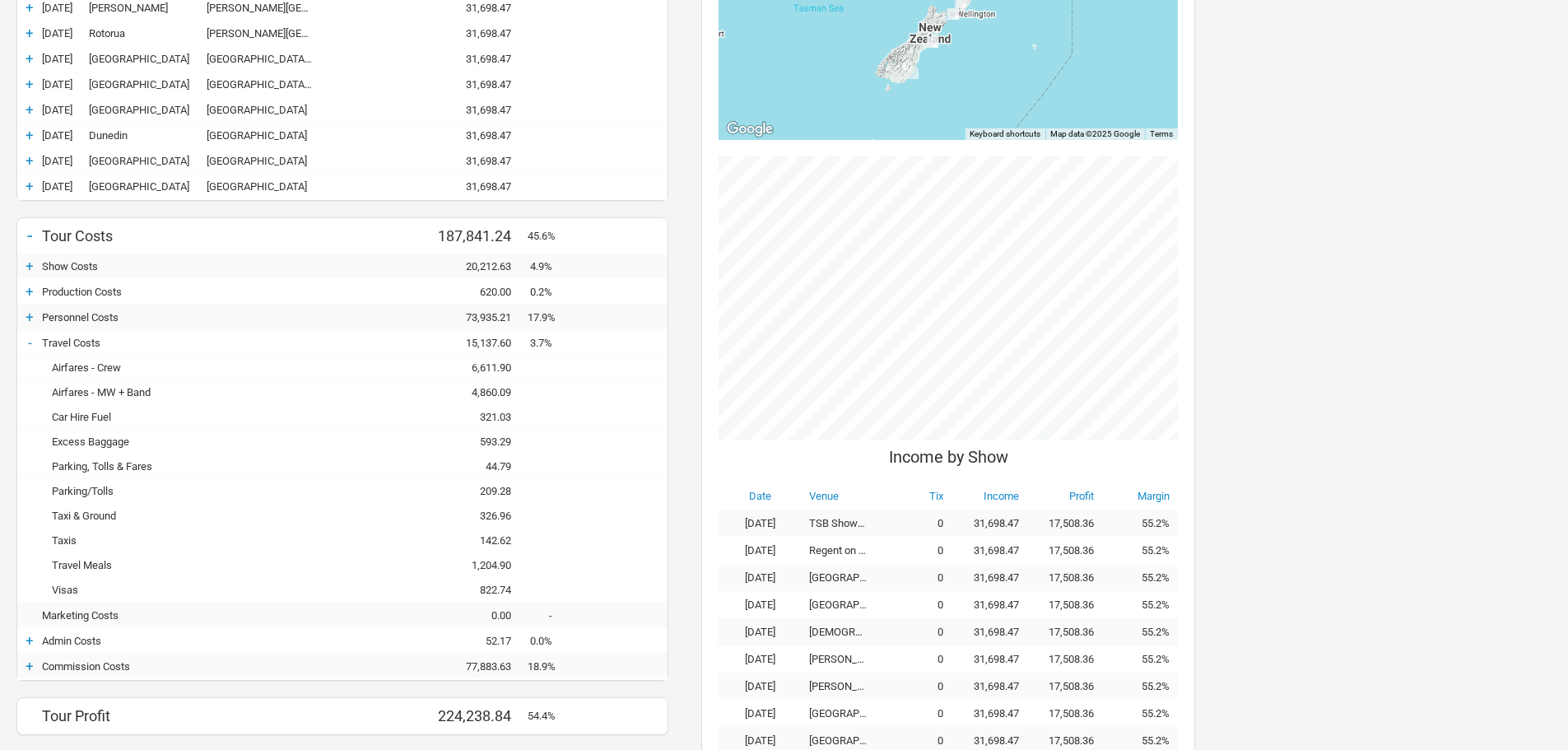
click at [481, 374] on div "Airfares - Crew - 6,611.90 6,611.90" at bounding box center [342, 367] width 650 height 25
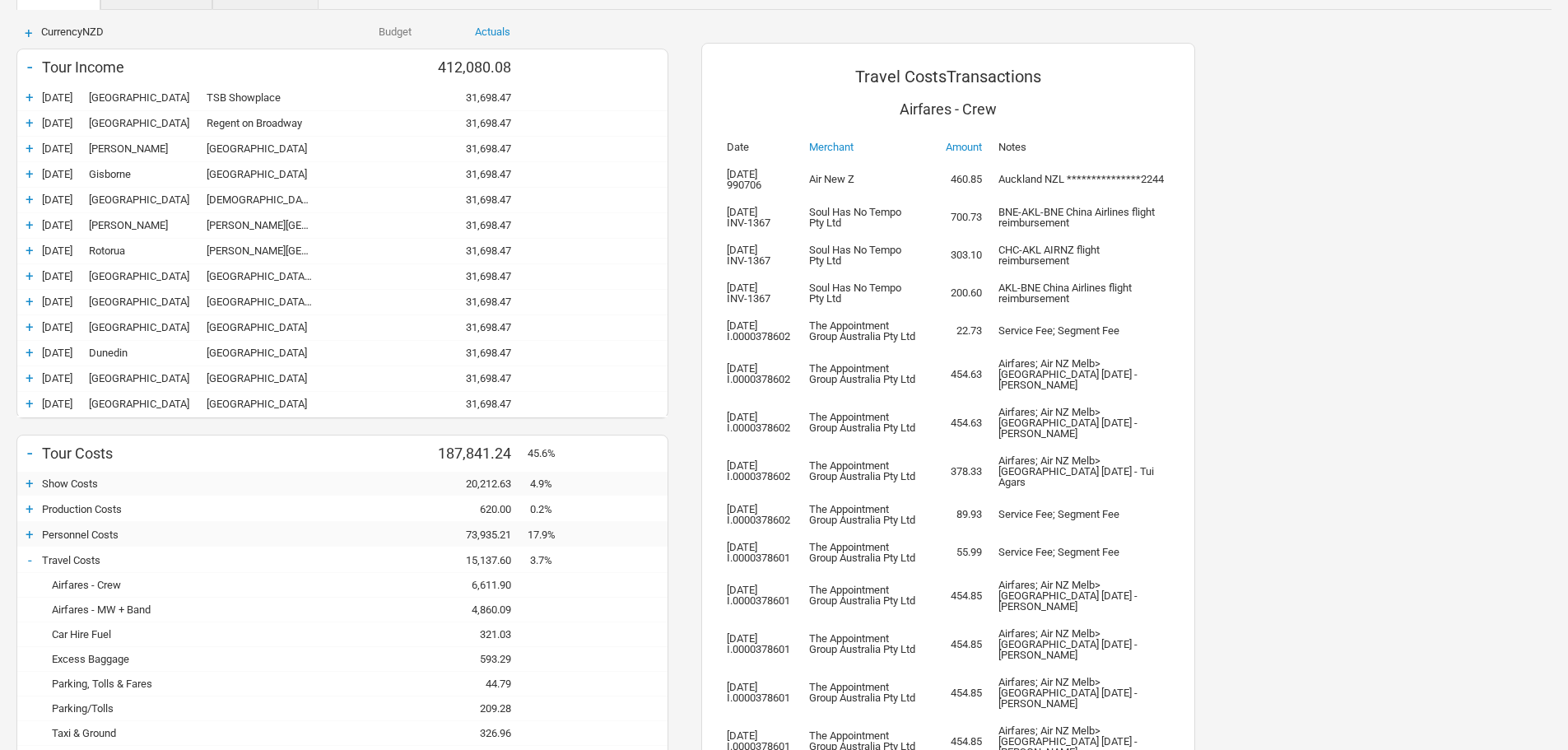
scroll to position [441, 0]
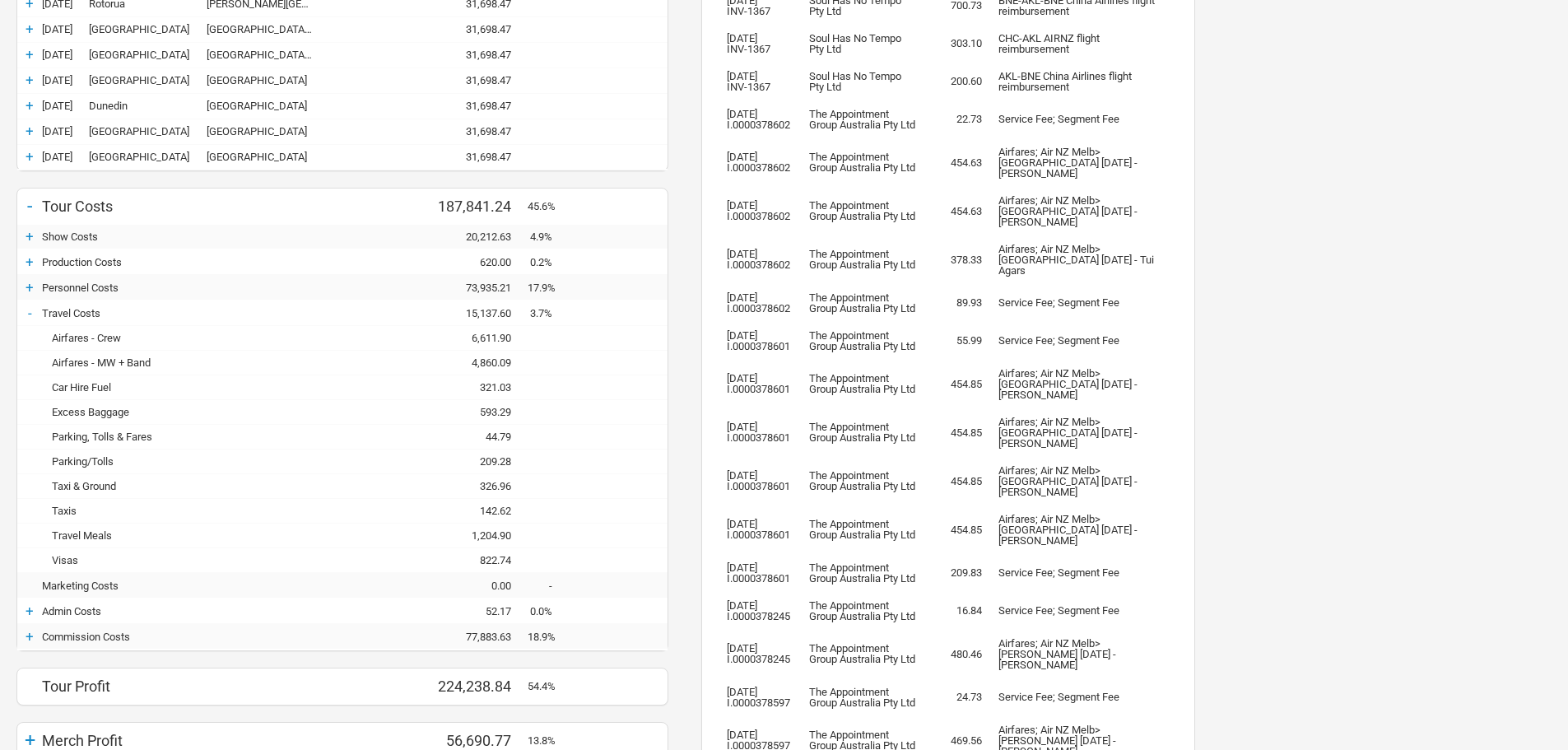
click at [157, 360] on div "Airfares - MW + Band" at bounding box center [186, 362] width 288 height 12
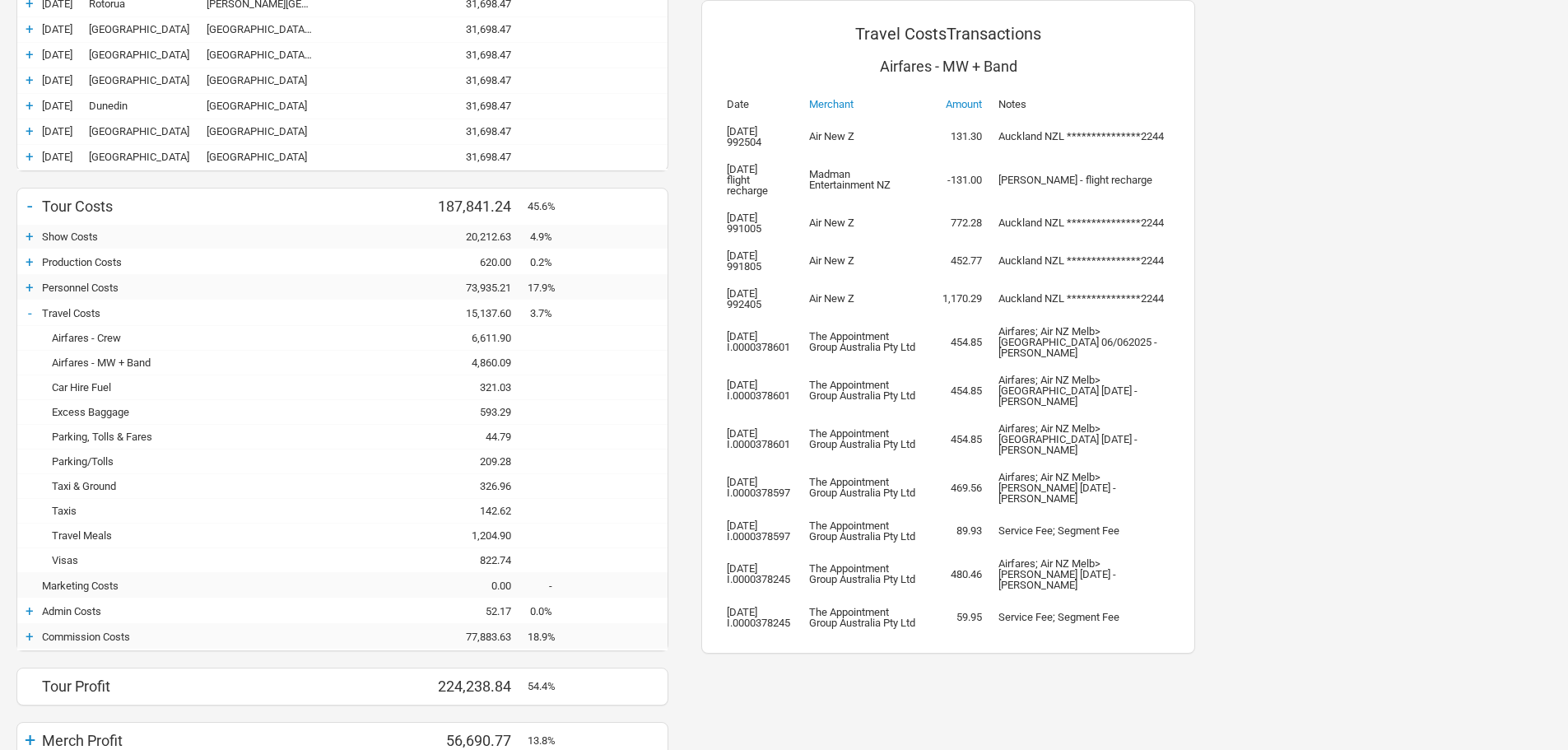
click at [501, 337] on div "6,611.90" at bounding box center [478, 337] width 99 height 12
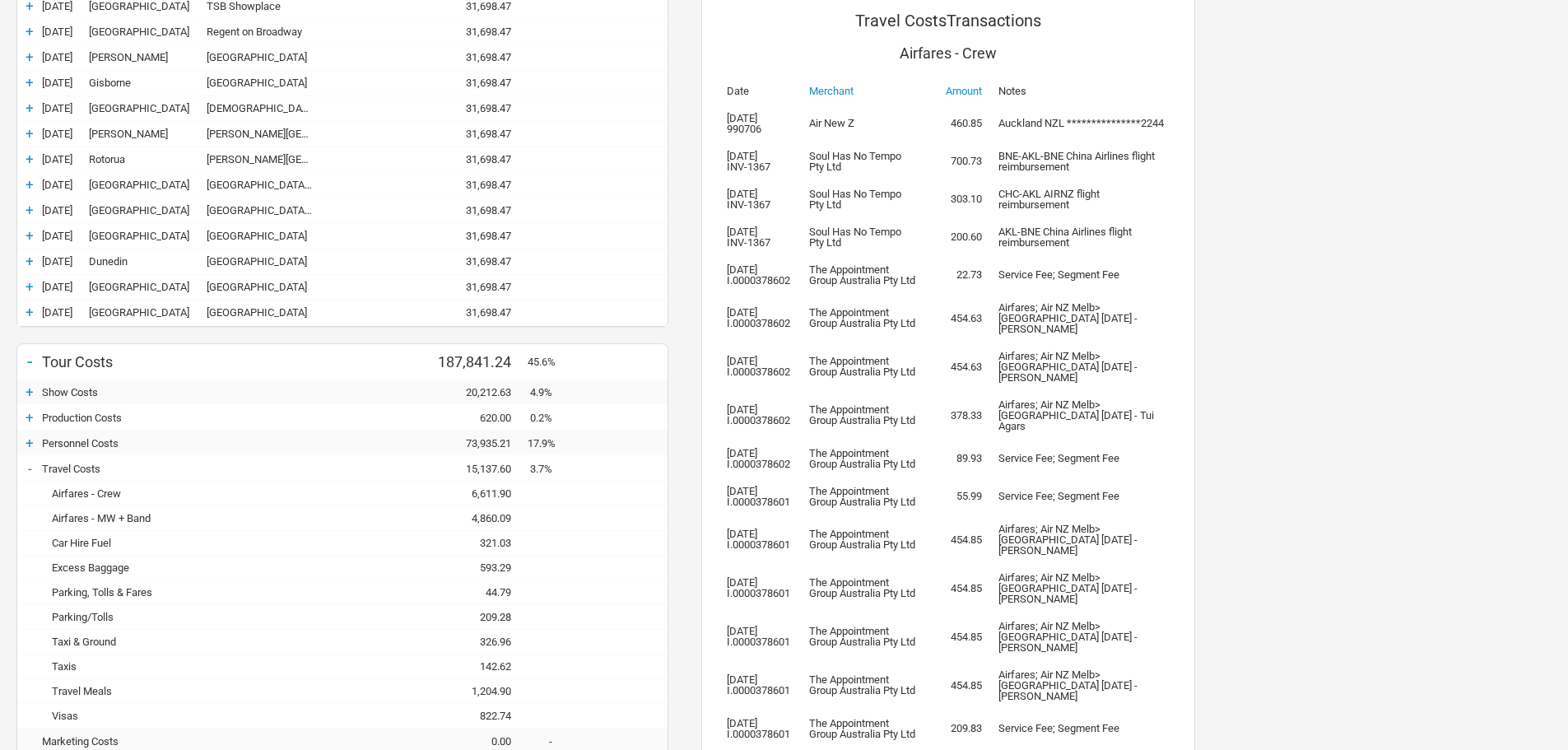
scroll to position [276, 0]
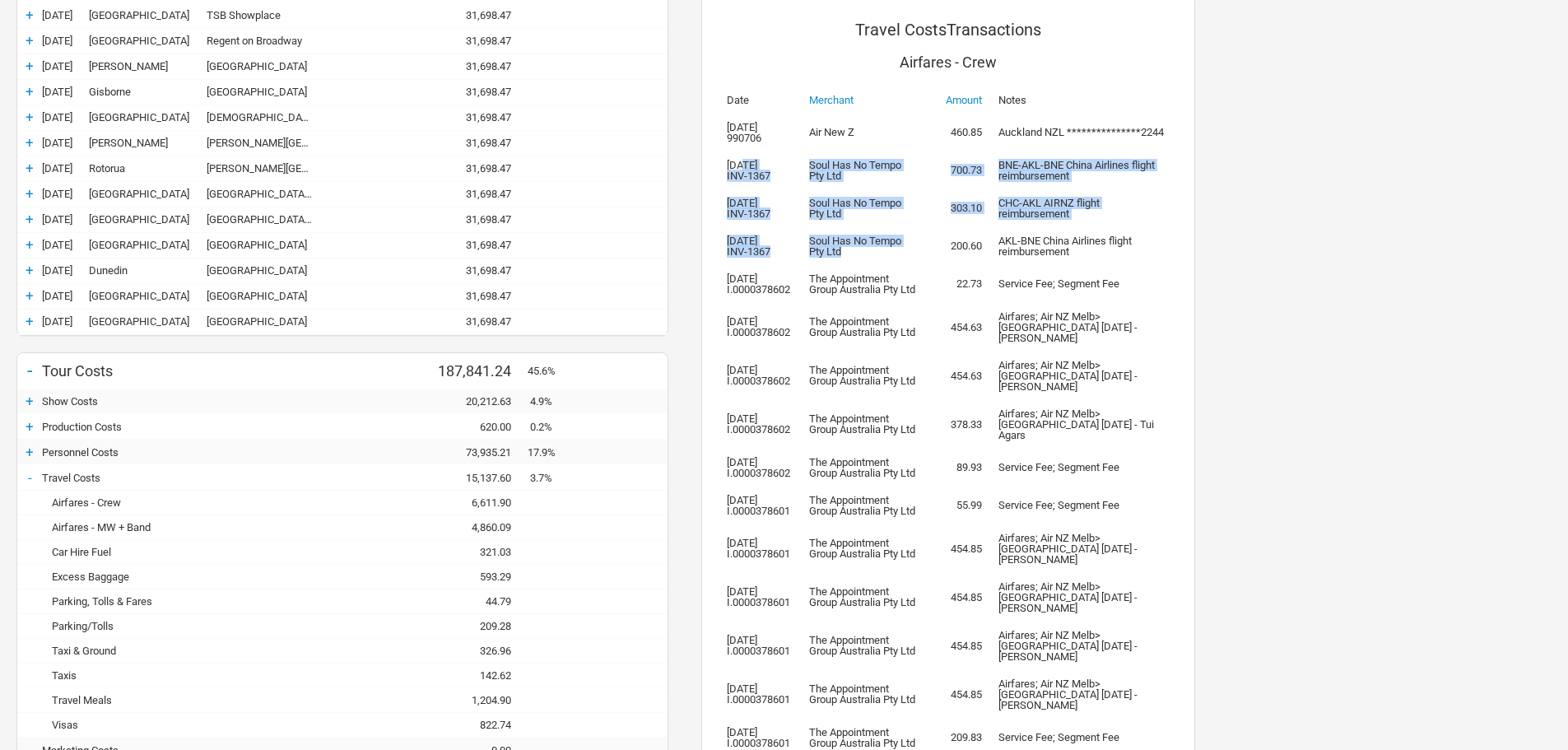
drag, startPoint x: 835, startPoint y: 224, endPoint x: 744, endPoint y: 135, distance: 127.3
click at [744, 135] on tbody "**********" at bounding box center [948, 546] width 459 height 864
click at [986, 152] on td "700.73" at bounding box center [957, 171] width 66 height 38
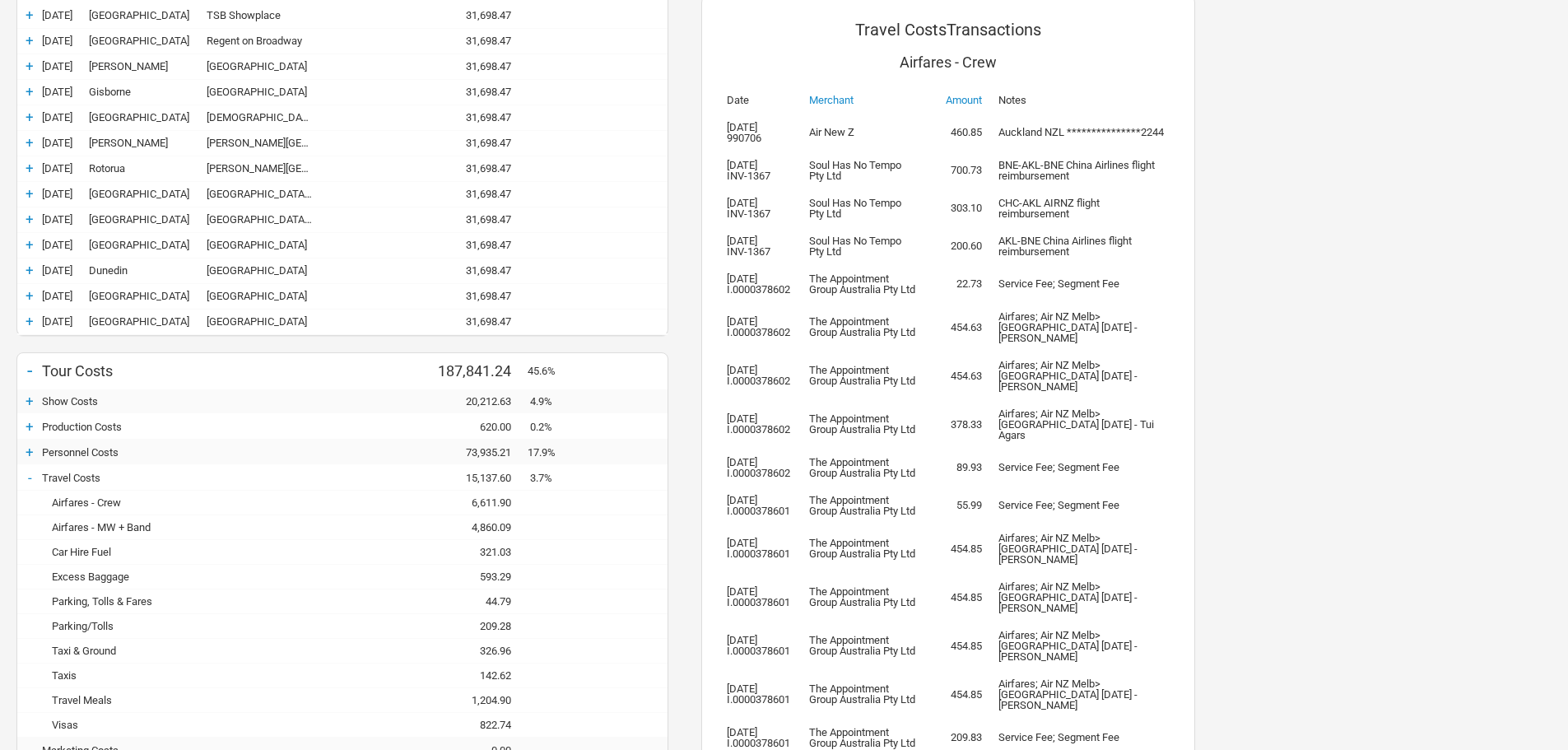
click at [986, 152] on td "700.73" at bounding box center [957, 171] width 66 height 38
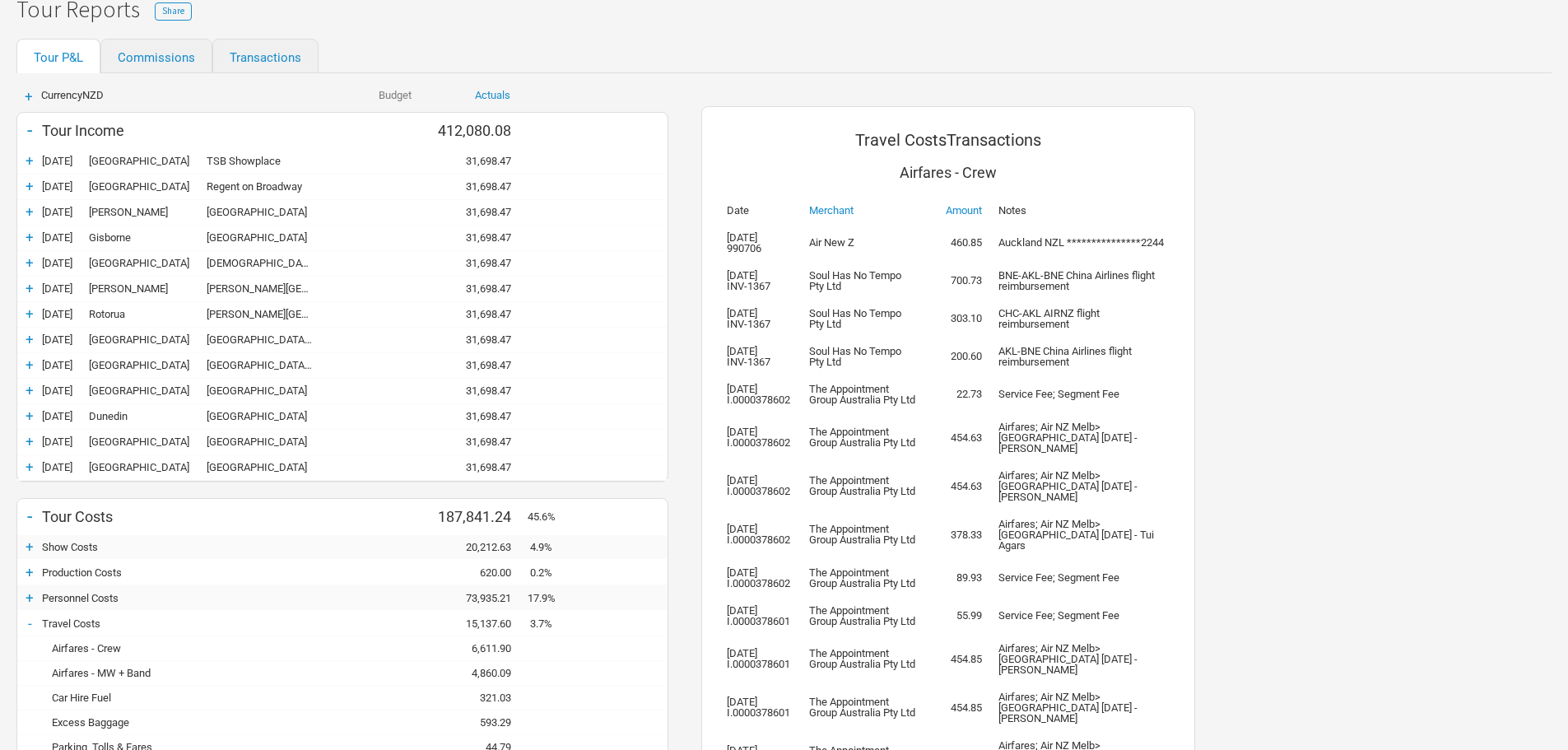
scroll to position [0, 0]
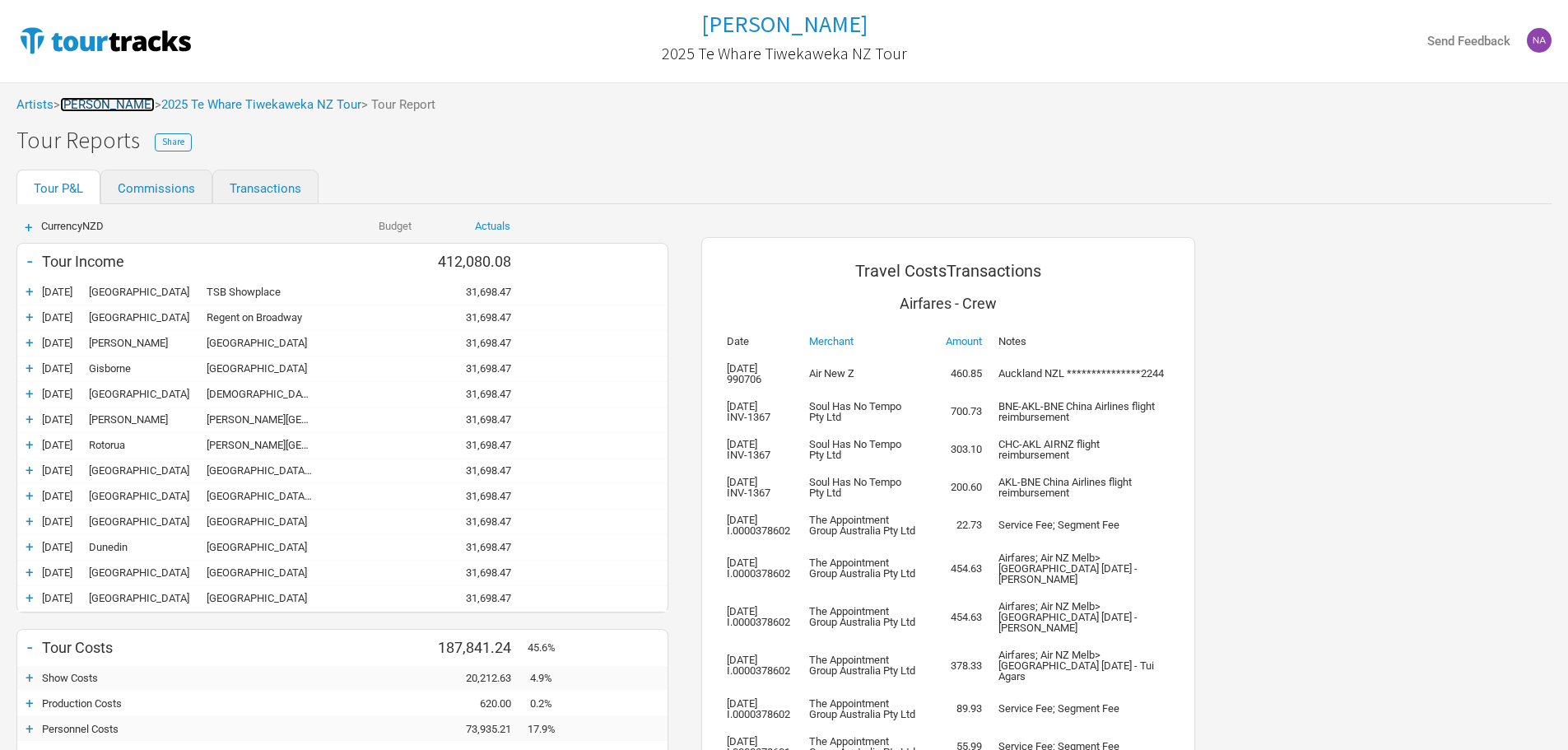
click at [133, 111] on link "[PERSON_NAME]" at bounding box center [107, 104] width 95 height 15
